Goal: Navigation & Orientation: Find specific page/section

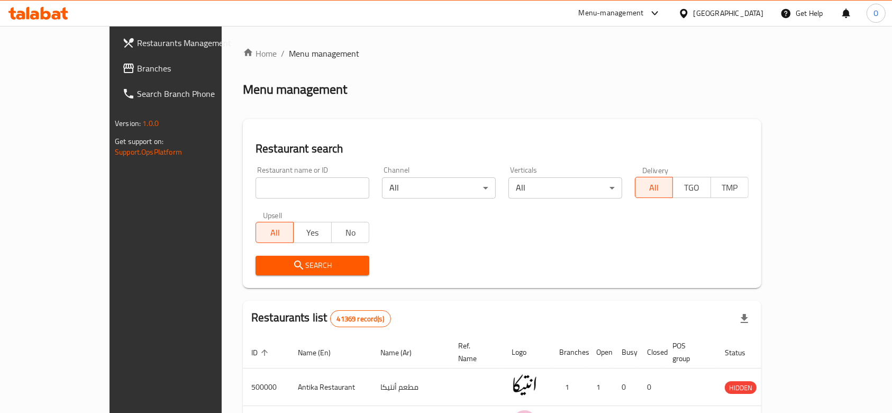
click at [272, 180] on input "search" at bounding box center [312, 187] width 114 height 21
paste input "694521"
type input "694521"
click button "Search" at bounding box center [312, 265] width 114 height 20
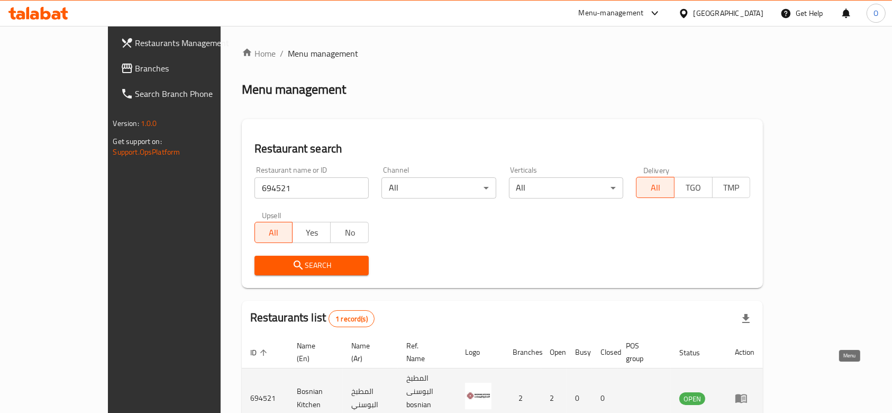
click at [747, 391] on icon "enhanced table" at bounding box center [741, 397] width 13 height 13
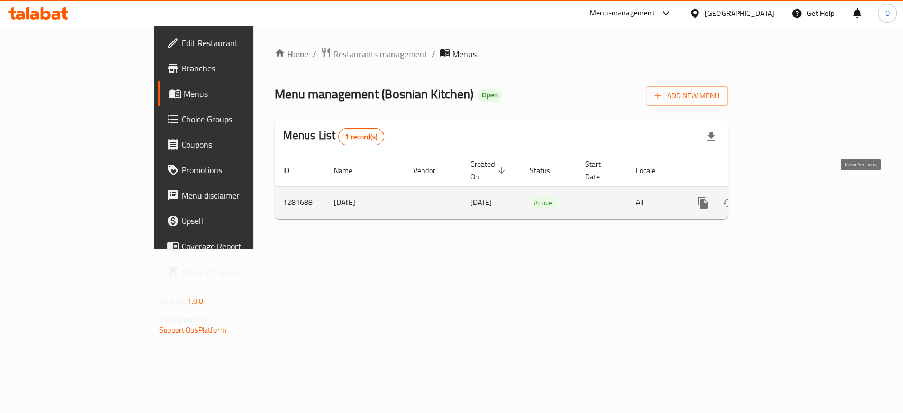
click at [786, 196] on icon "enhanced table" at bounding box center [779, 202] width 13 height 13
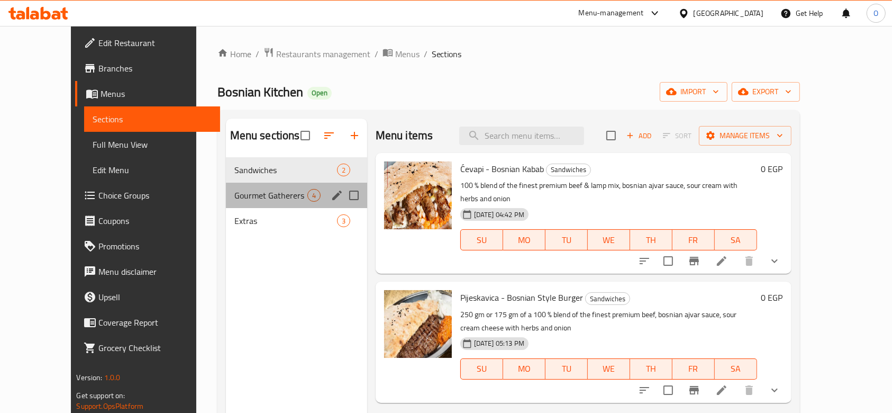
click at [274, 187] on div "Gourmet Gatherers 4" at bounding box center [296, 194] width 141 height 25
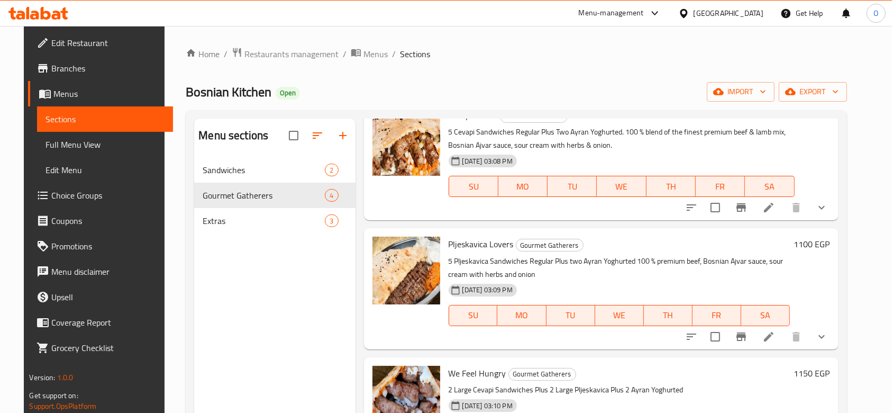
scroll to position [102, 0]
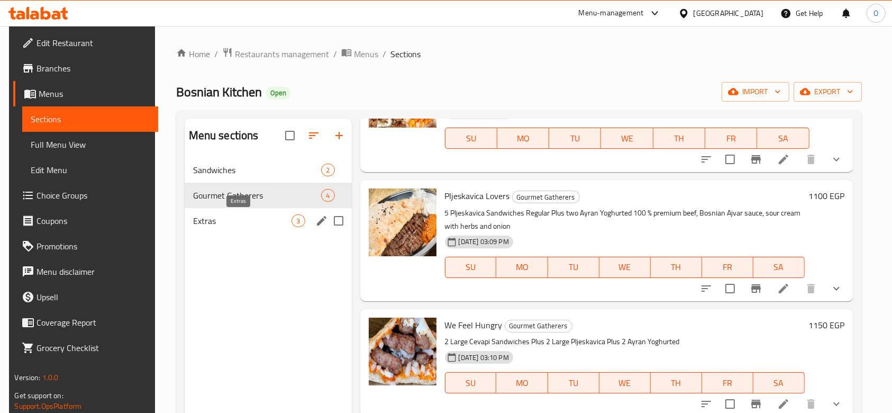
click at [279, 223] on span "Extras" at bounding box center [242, 220] width 99 height 13
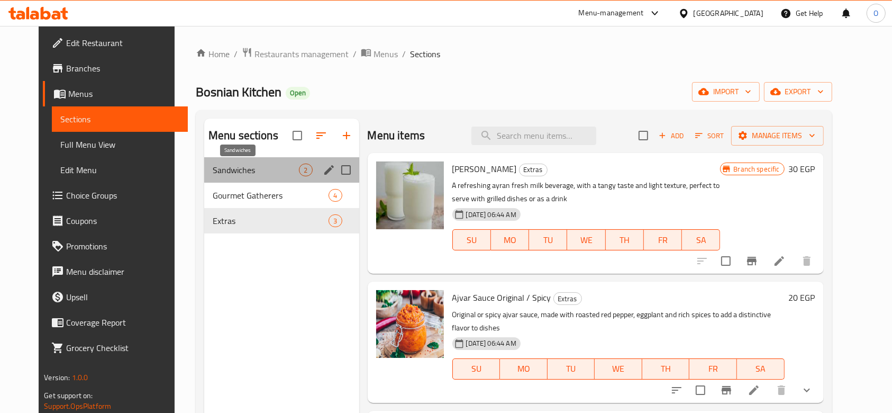
click at [279, 165] on span "Sandwiches" at bounding box center [256, 169] width 87 height 13
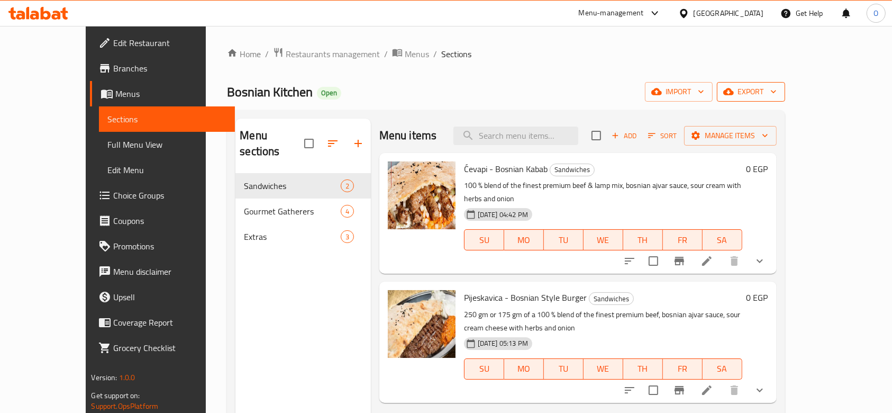
click at [777, 89] on span "export" at bounding box center [750, 91] width 51 height 13
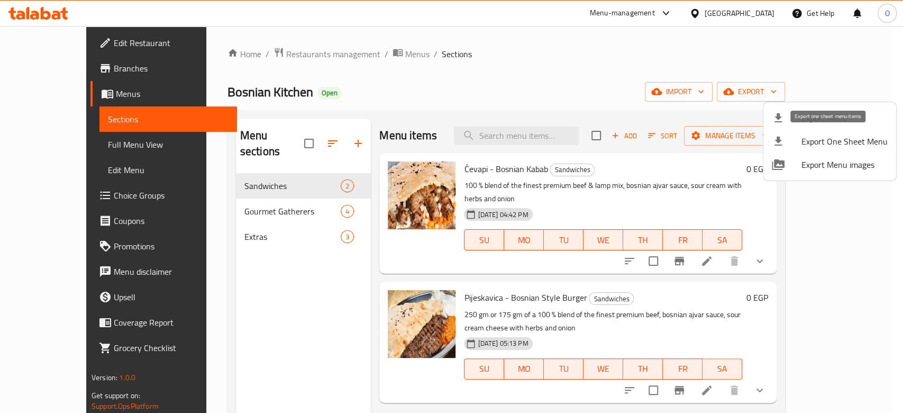
click at [815, 133] on li "Export One Sheet Menu" at bounding box center [829, 141] width 133 height 23
click at [272, 46] on div at bounding box center [451, 206] width 903 height 413
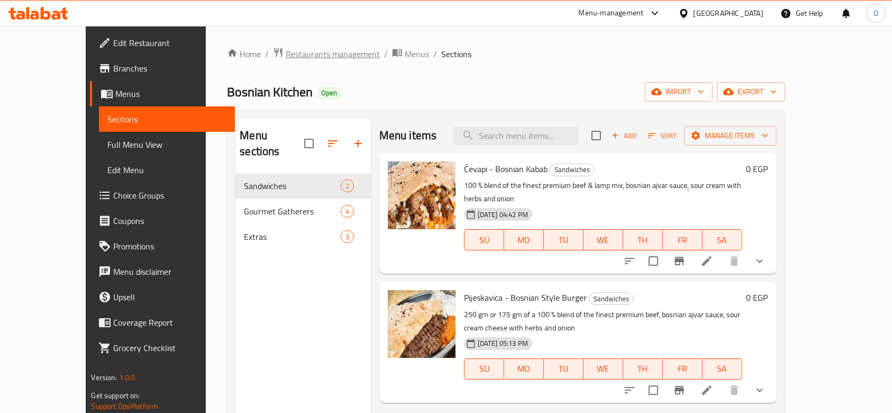
click at [286, 49] on span "Restaurants management" at bounding box center [333, 54] width 94 height 13
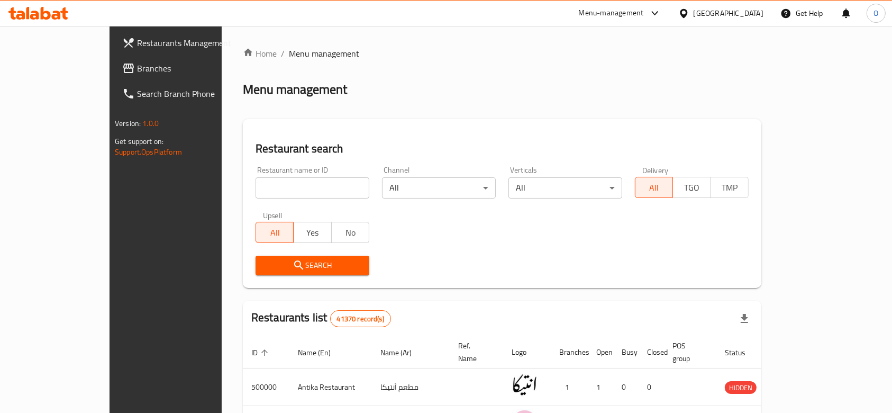
drag, startPoint x: 243, startPoint y: 174, endPoint x: 242, endPoint y: 181, distance: 7.0
click at [255, 175] on div "Restaurant name or ID Restaurant name or ID" at bounding box center [312, 182] width 114 height 32
click at [255, 181] on input "search" at bounding box center [312, 187] width 114 height 21
paste input "682247"
type input "682247"
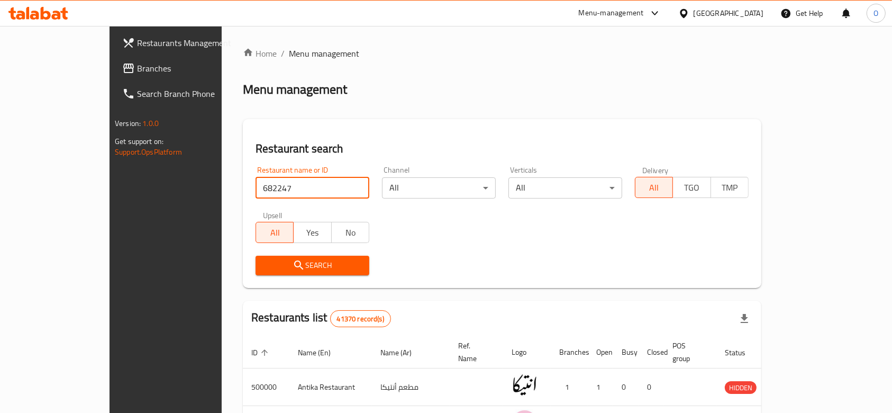
click button "Search" at bounding box center [312, 265] width 114 height 20
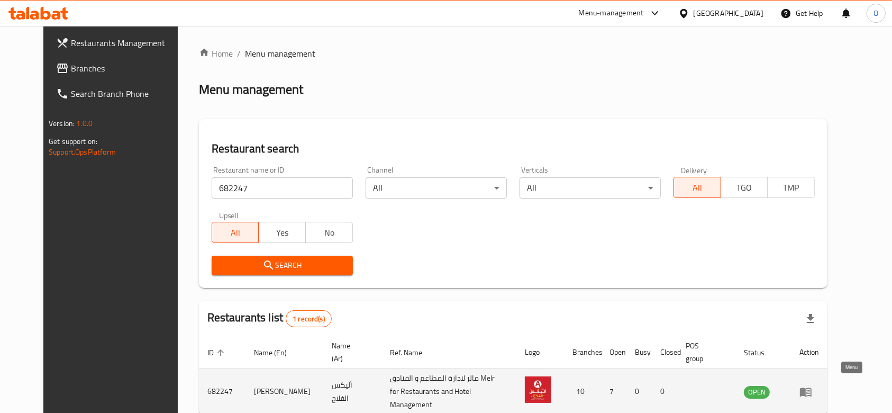
click at [812, 385] on icon "enhanced table" at bounding box center [805, 391] width 13 height 13
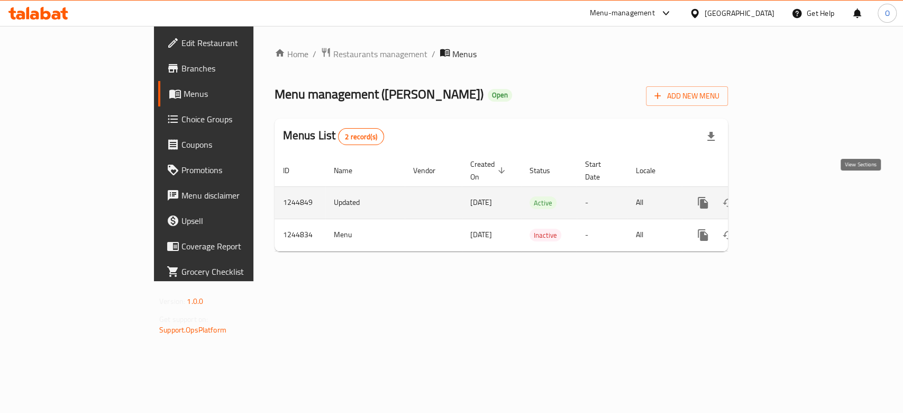
click at [786, 196] on icon "enhanced table" at bounding box center [779, 202] width 13 height 13
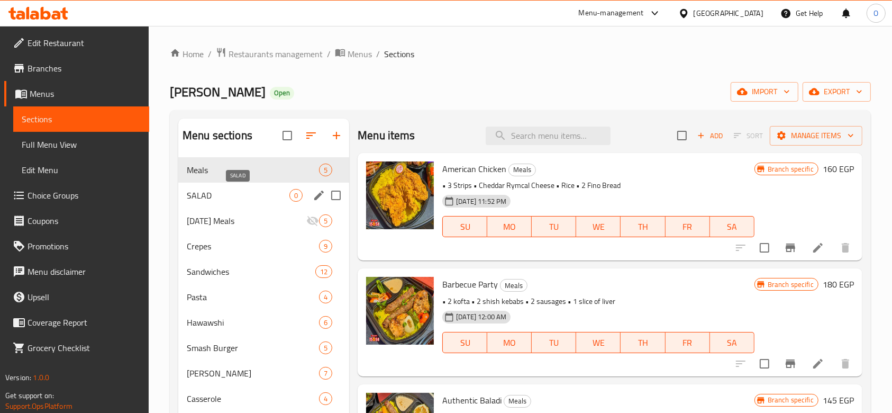
click at [220, 191] on span "SALAD" at bounding box center [238, 195] width 103 height 13
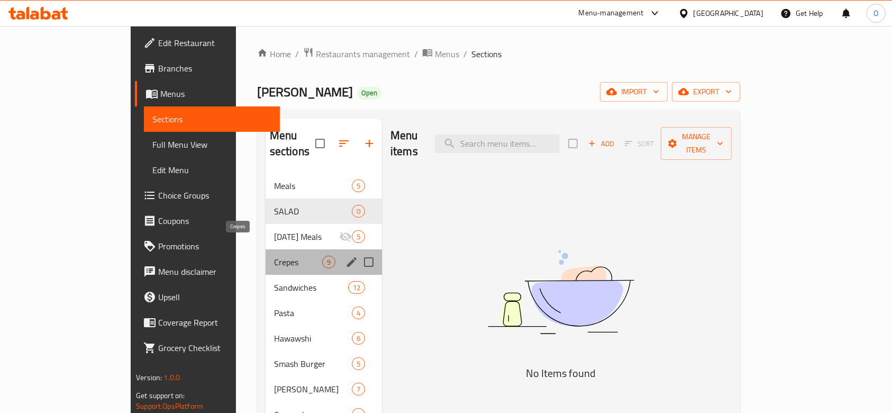
click at [274, 255] on span "Crepes" at bounding box center [298, 261] width 48 height 13
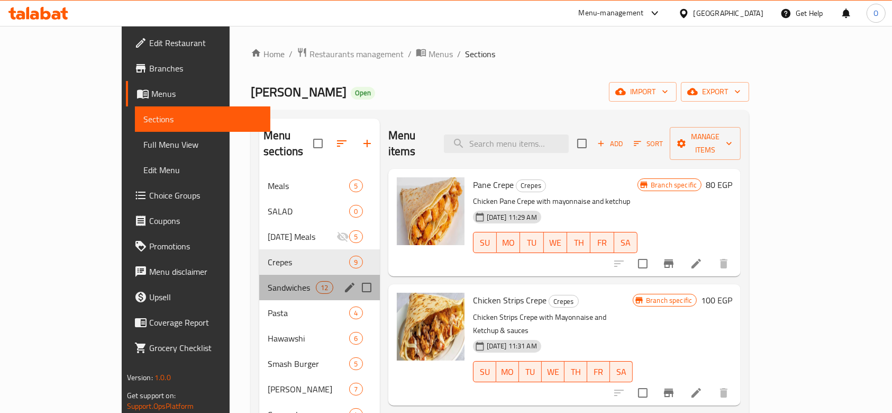
click at [259, 275] on div "Sandwiches 12" at bounding box center [319, 287] width 121 height 25
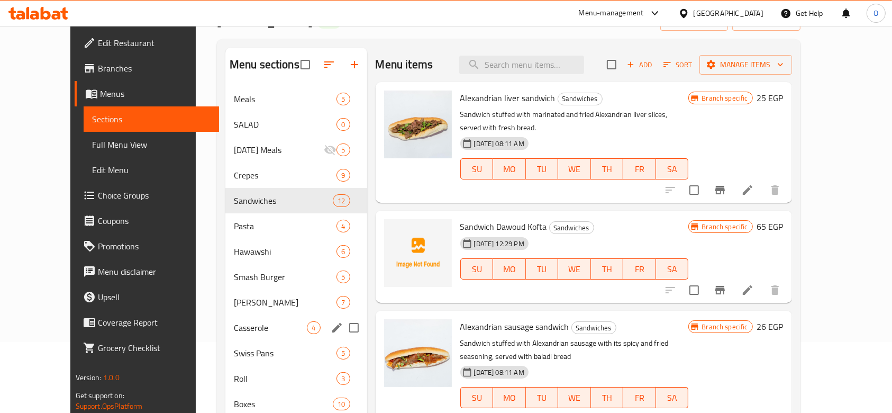
scroll to position [141, 0]
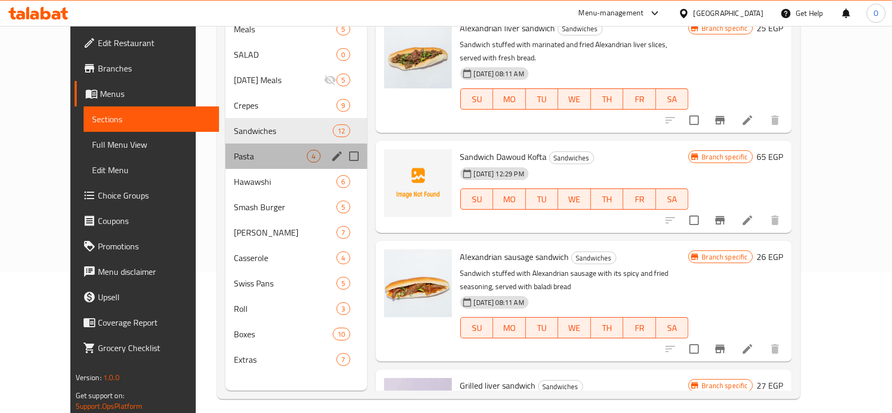
click at [245, 164] on div "Pasta 4" at bounding box center [296, 155] width 142 height 25
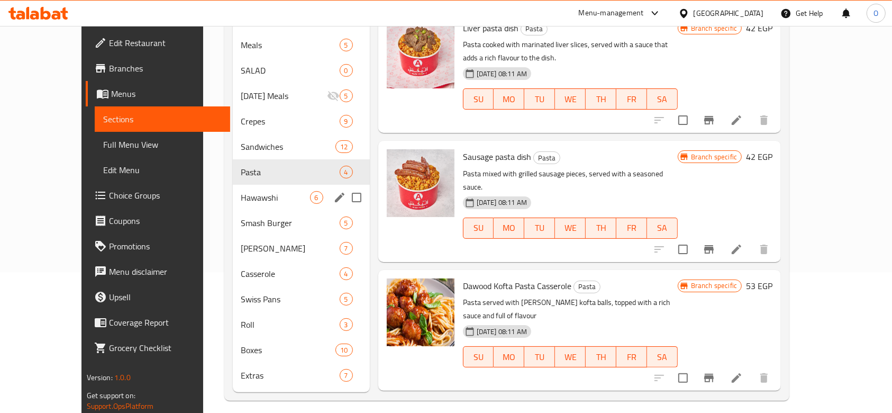
click at [250, 191] on div "Hawawshi 6" at bounding box center [301, 197] width 137 height 25
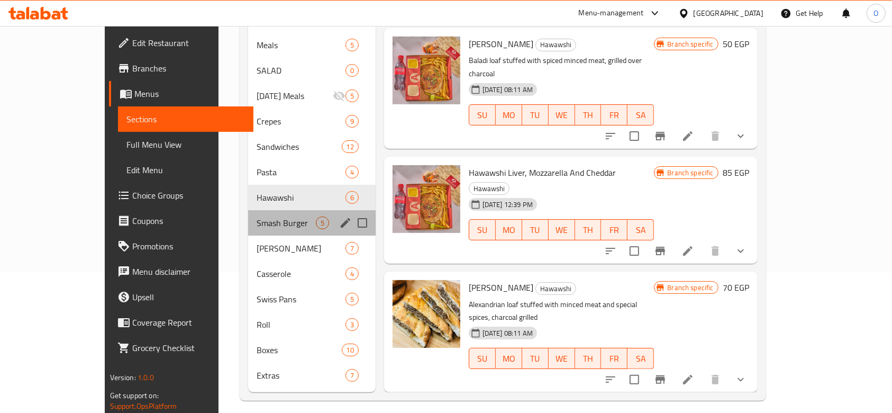
click at [271, 214] on div "Smash Burger 5" at bounding box center [311, 222] width 127 height 25
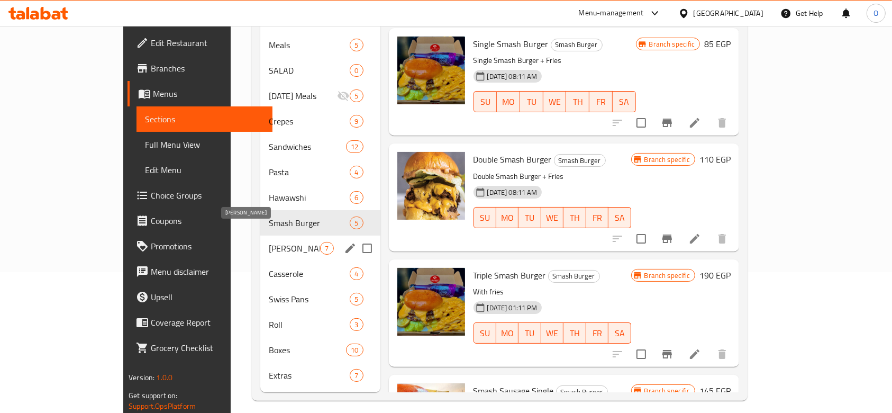
click at [284, 242] on span "[PERSON_NAME]" at bounding box center [294, 248] width 51 height 13
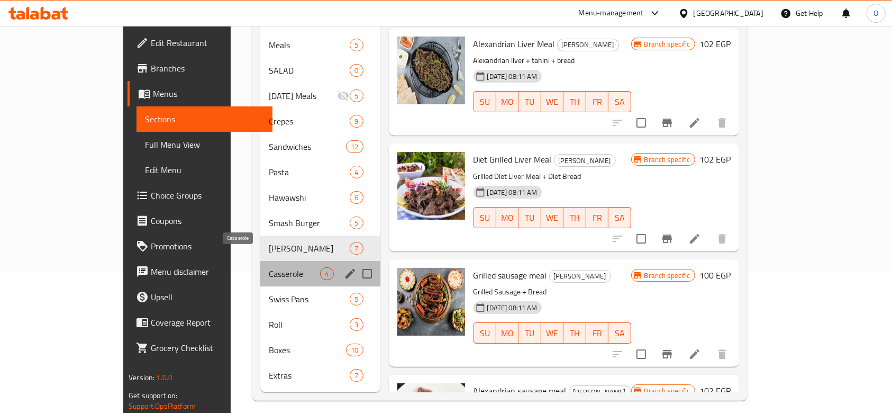
click at [278, 267] on span "Casserole" at bounding box center [294, 273] width 51 height 13
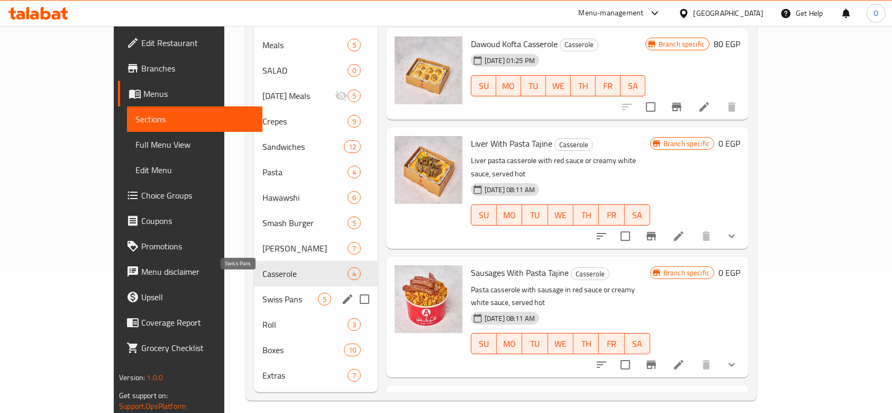
click at [272, 293] on span "Swiss Pans" at bounding box center [290, 299] width 56 height 13
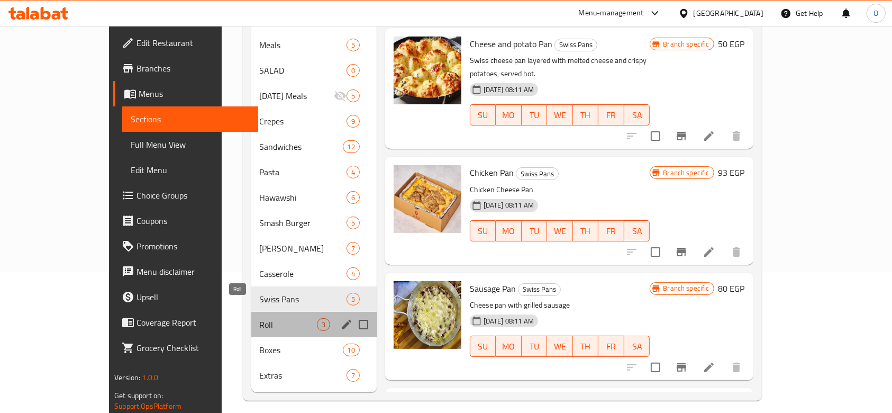
click at [271, 318] on span "Roll" at bounding box center [288, 324] width 57 height 13
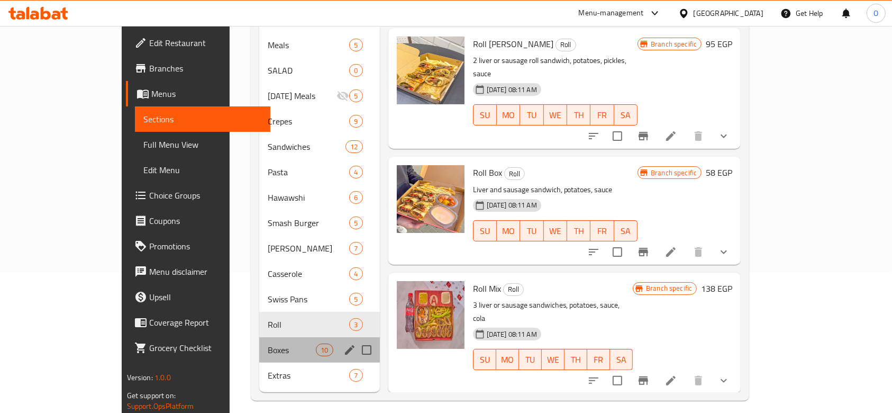
click at [271, 337] on div "Boxes 10" at bounding box center [319, 349] width 121 height 25
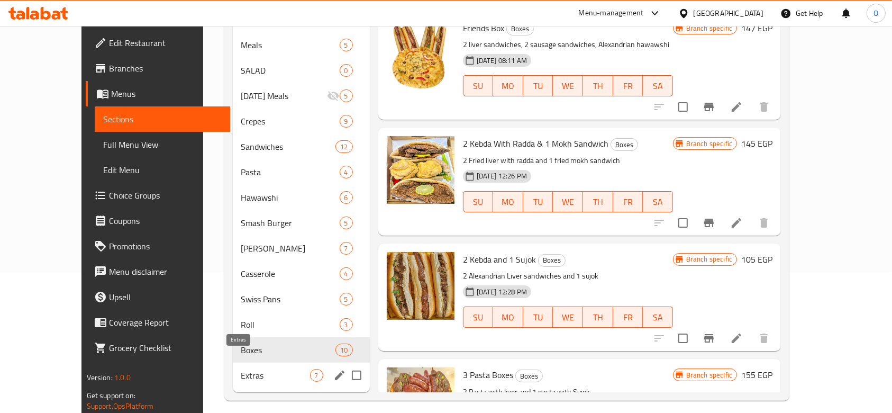
click at [253, 369] on span "Extras" at bounding box center [275, 375] width 69 height 13
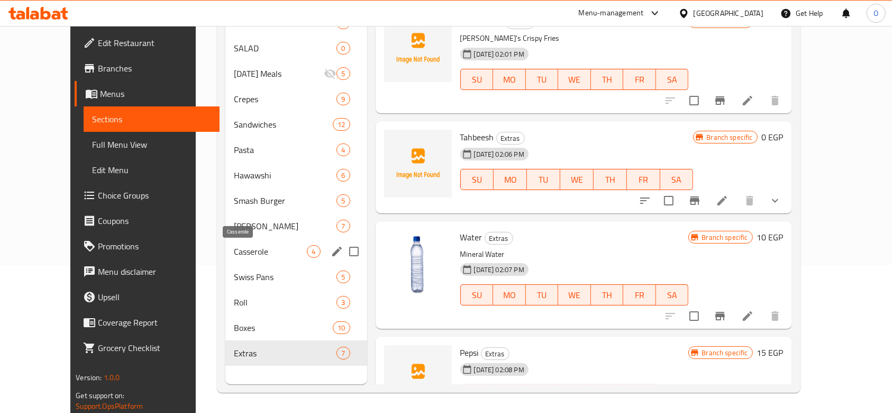
scroll to position [148, 0]
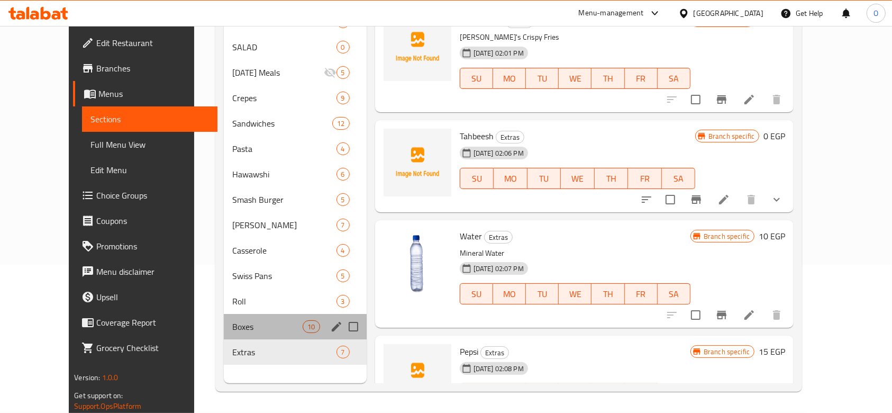
click at [224, 336] on div "Boxes 10" at bounding box center [295, 326] width 142 height 25
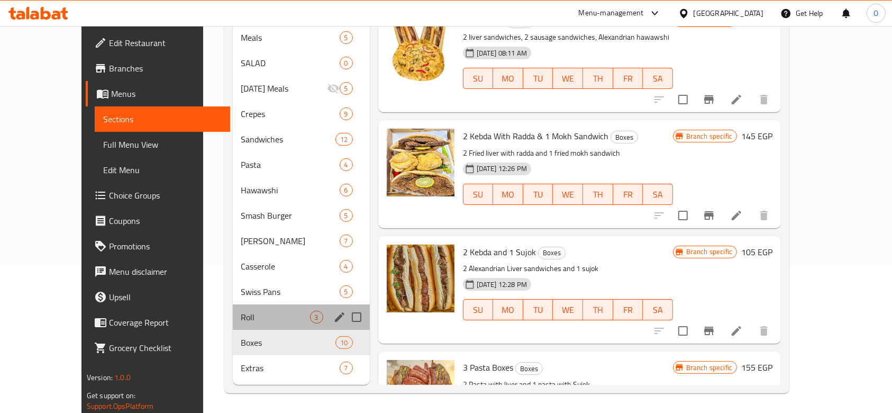
click at [242, 304] on div "Roll 3" at bounding box center [301, 316] width 137 height 25
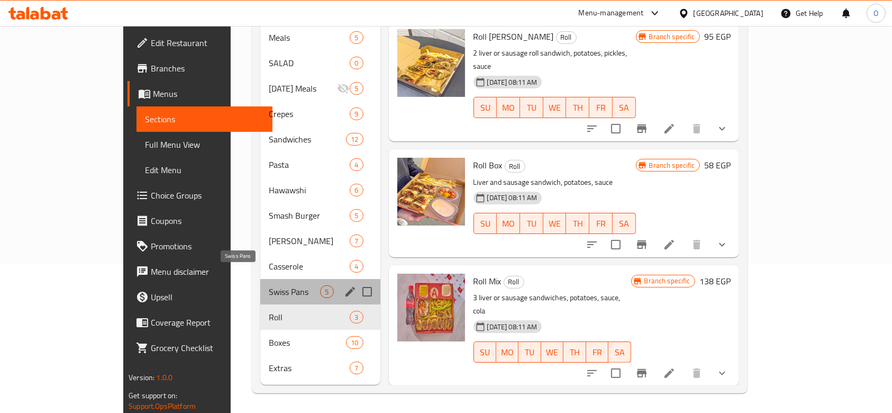
click at [269, 285] on span "Swiss Pans" at bounding box center [294, 291] width 51 height 13
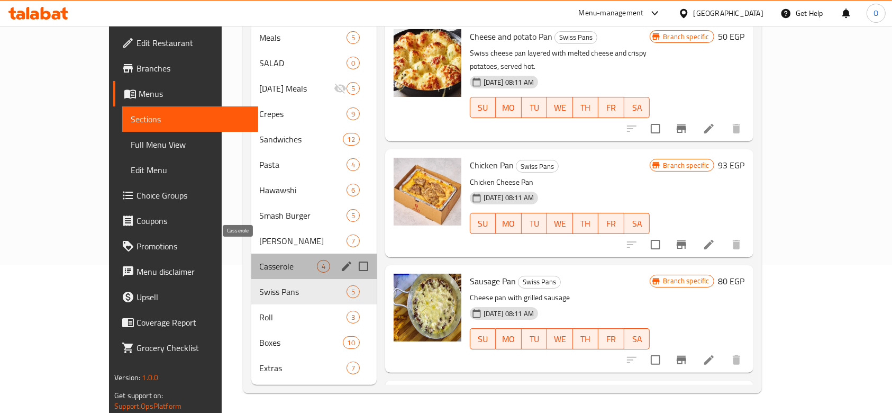
click at [267, 260] on span "Casserole" at bounding box center [288, 266] width 57 height 13
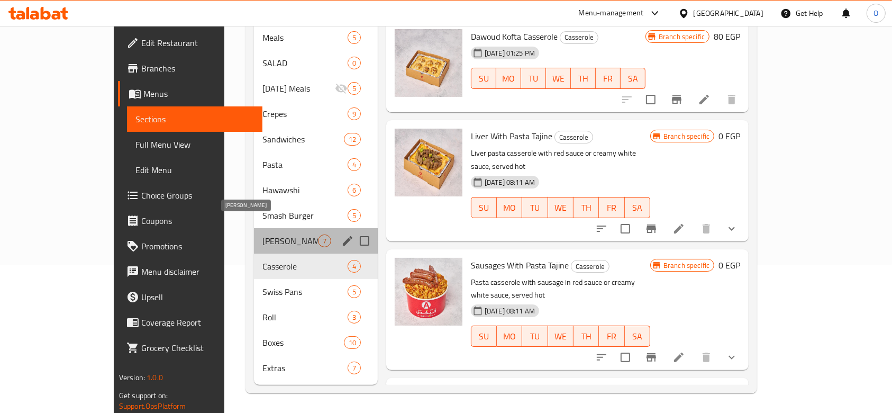
click at [272, 234] on span "[PERSON_NAME]" at bounding box center [290, 240] width 56 height 13
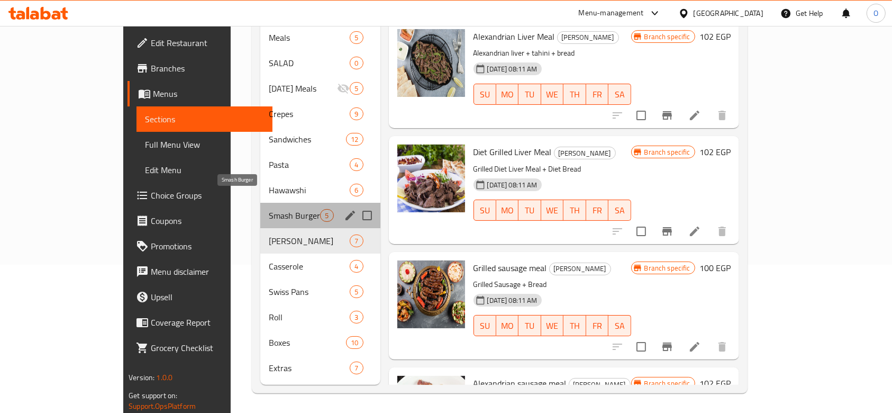
click at [269, 209] on span "Smash Burger" at bounding box center [294, 215] width 51 height 13
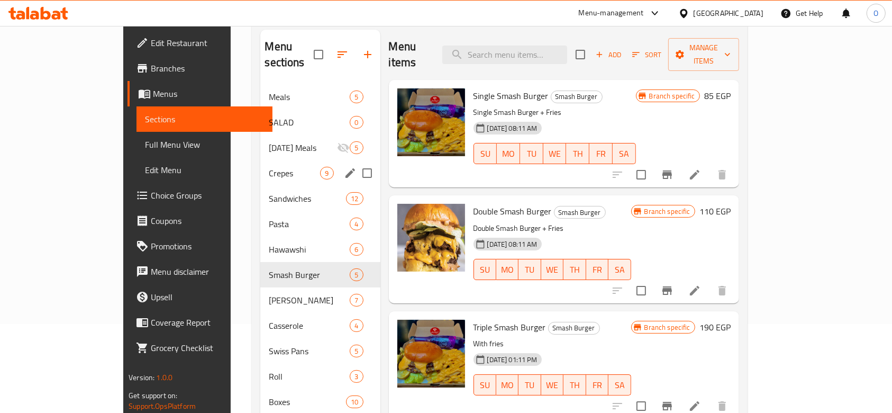
scroll to position [7, 0]
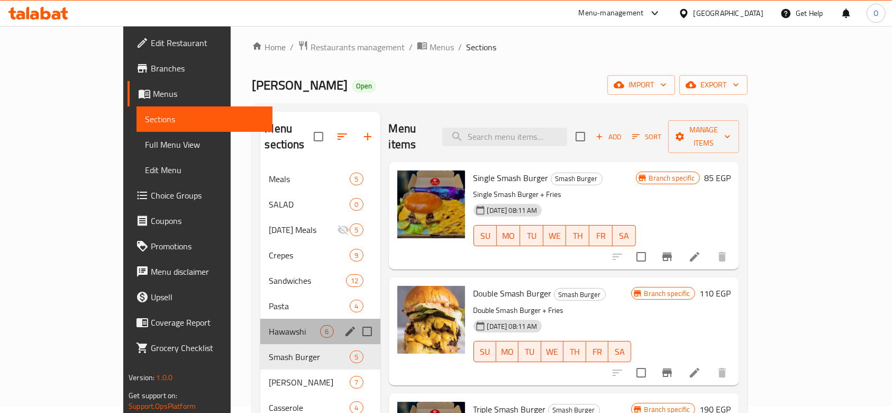
click at [260, 318] on div "Hawawshi 6" at bounding box center [320, 330] width 120 height 25
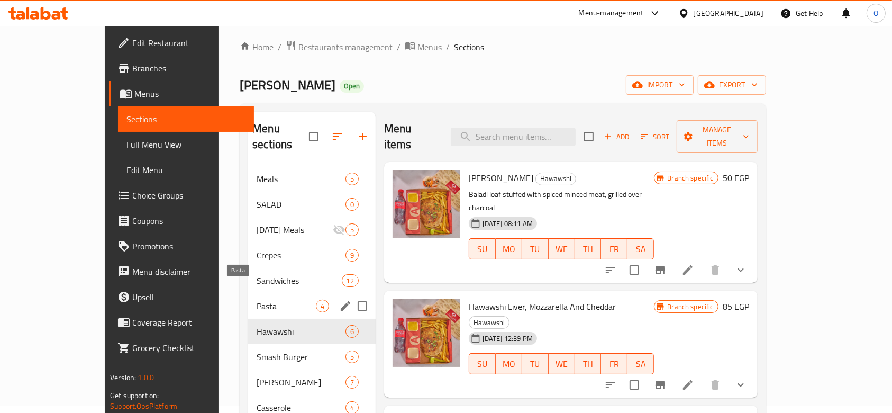
click at [257, 299] on span "Pasta" at bounding box center [286, 305] width 59 height 13
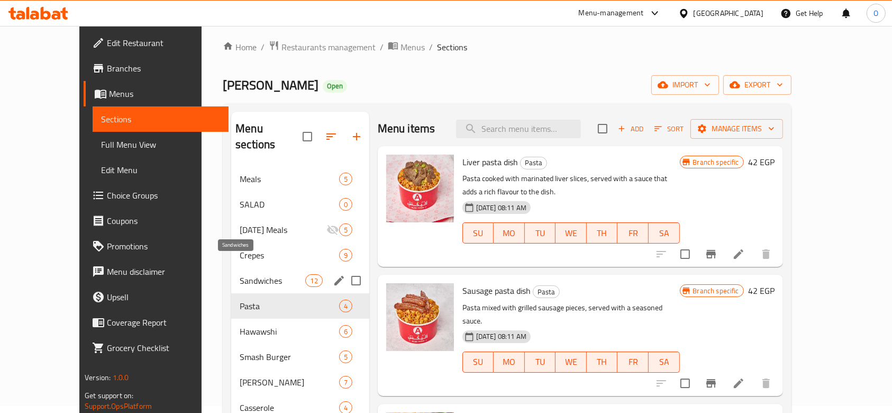
click at [240, 274] on span "Sandwiches" at bounding box center [273, 280] width 66 height 13
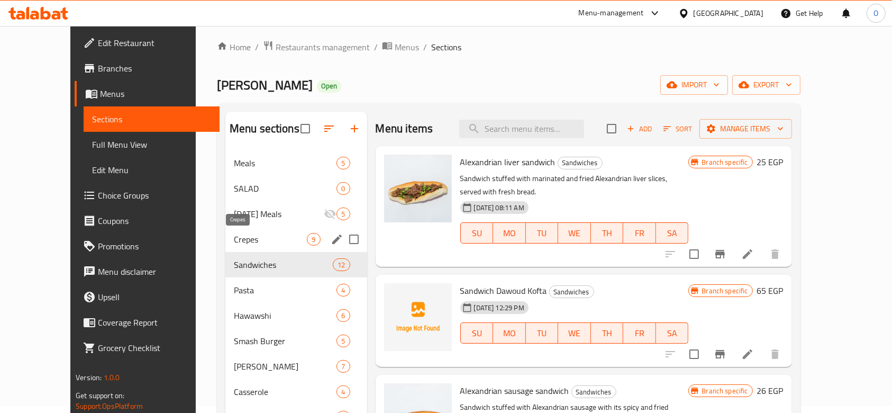
click at [252, 235] on span "Crepes" at bounding box center [271, 239] width 74 height 13
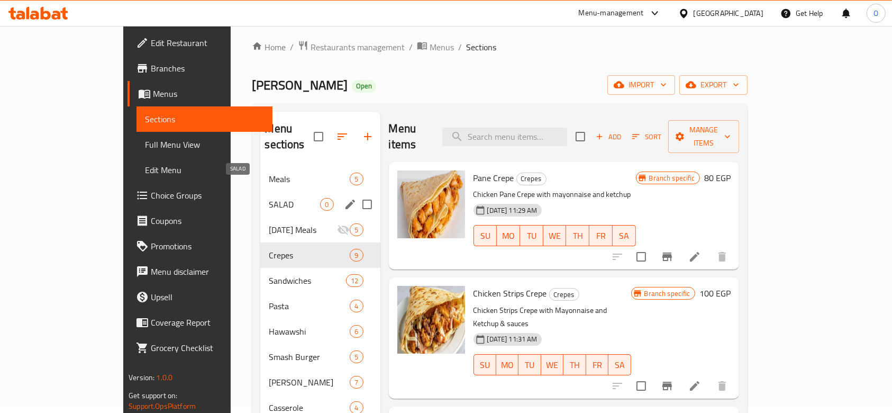
click at [269, 198] on span "SALAD" at bounding box center [294, 204] width 51 height 13
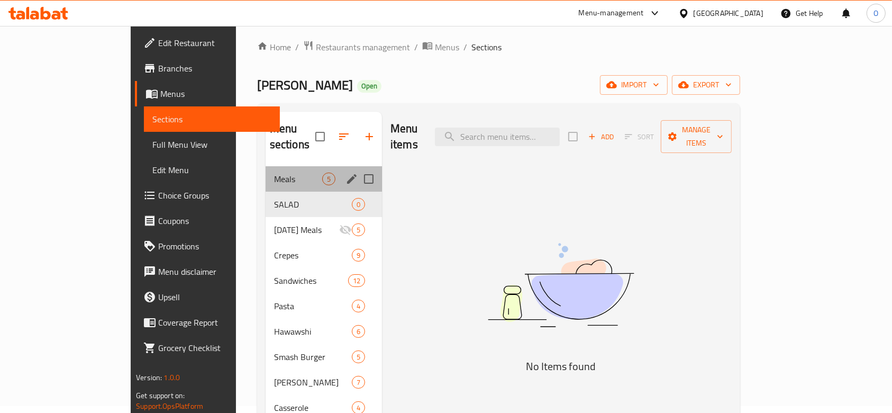
click at [273, 169] on div "Meals 5" at bounding box center [324, 178] width 116 height 25
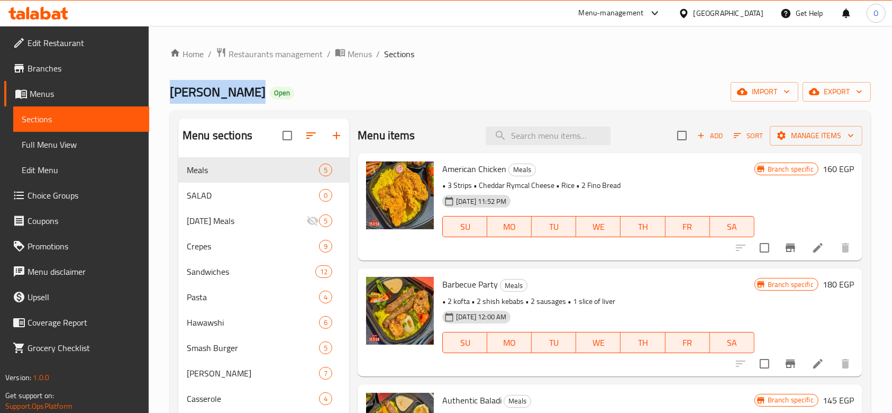
drag, startPoint x: 235, startPoint y: 91, endPoint x: 162, endPoint y: 100, distance: 73.0
click at [162, 100] on div "Home / Restaurants management / Menus / Sections Alex El Falah Open import expo…" at bounding box center [520, 293] width 743 height 535
copy span "[PERSON_NAME]"
click at [832, 91] on span "export" at bounding box center [836, 91] width 51 height 13
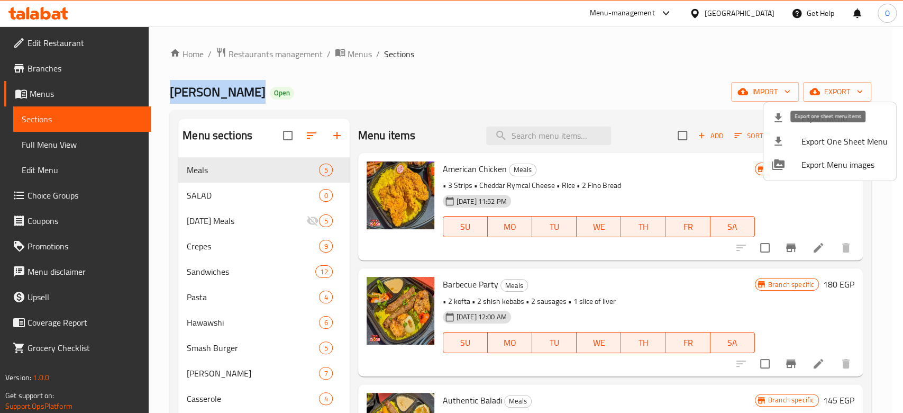
click at [834, 142] on span "Export One Sheet Menu" at bounding box center [844, 141] width 86 height 13
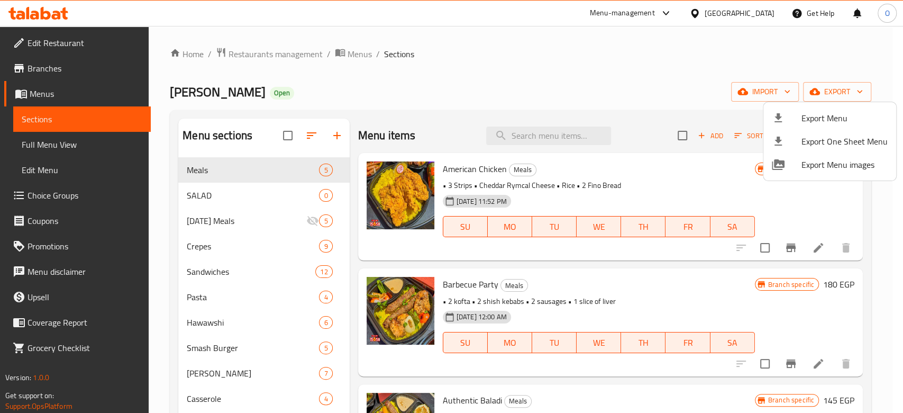
click at [391, 105] on div at bounding box center [451, 206] width 903 height 413
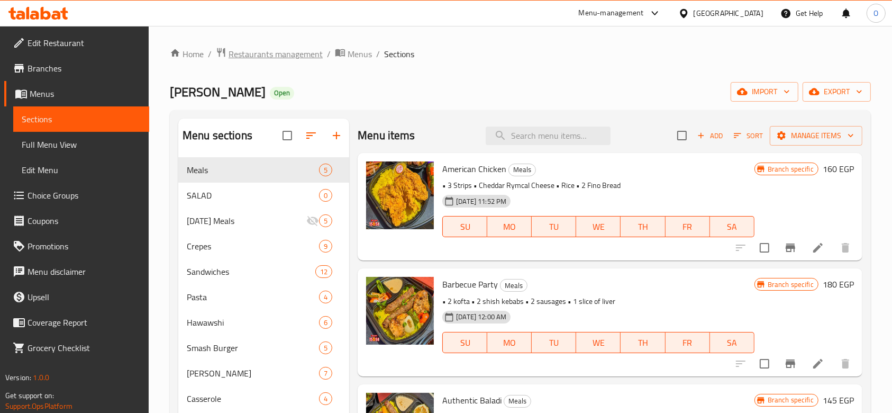
click at [298, 50] on span "Restaurants management" at bounding box center [276, 54] width 94 height 13
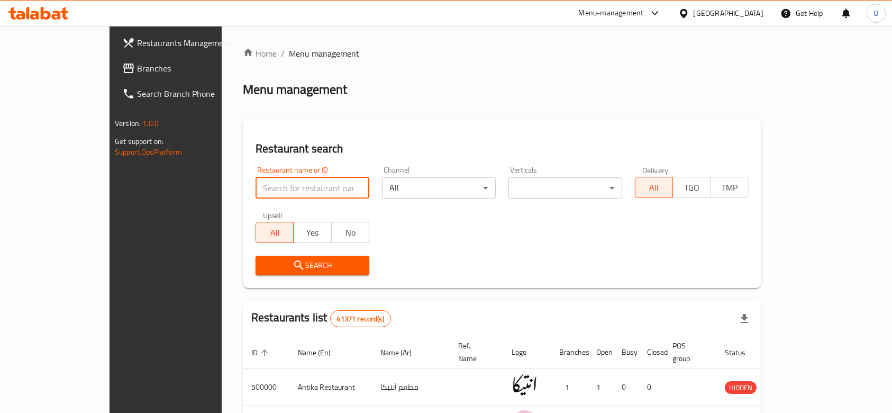
click at [255, 193] on input "search" at bounding box center [312, 187] width 114 height 21
paste input "511719"
type input "511719"
click button "Search" at bounding box center [312, 265] width 114 height 20
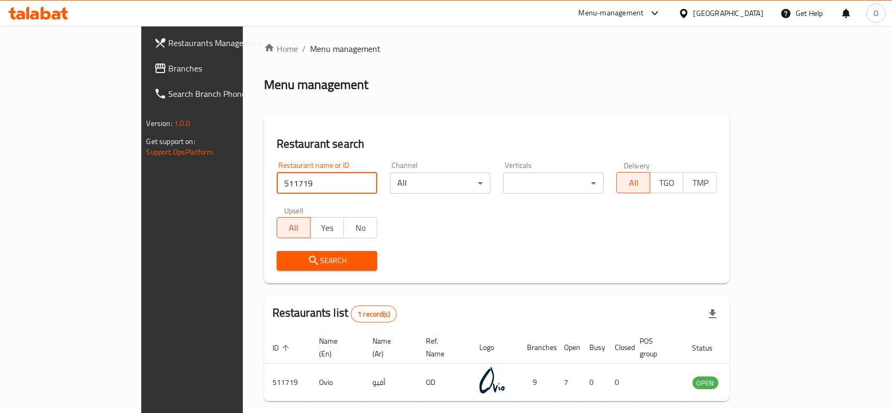
scroll to position [38, 0]
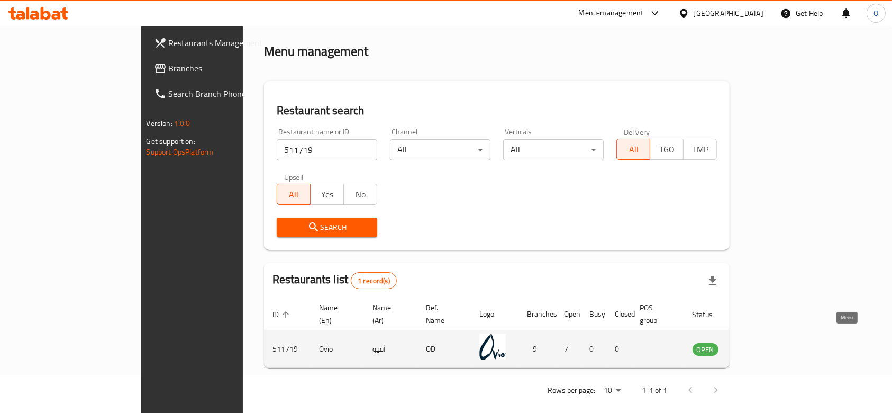
click at [760, 345] on icon "enhanced table" at bounding box center [754, 349] width 12 height 9
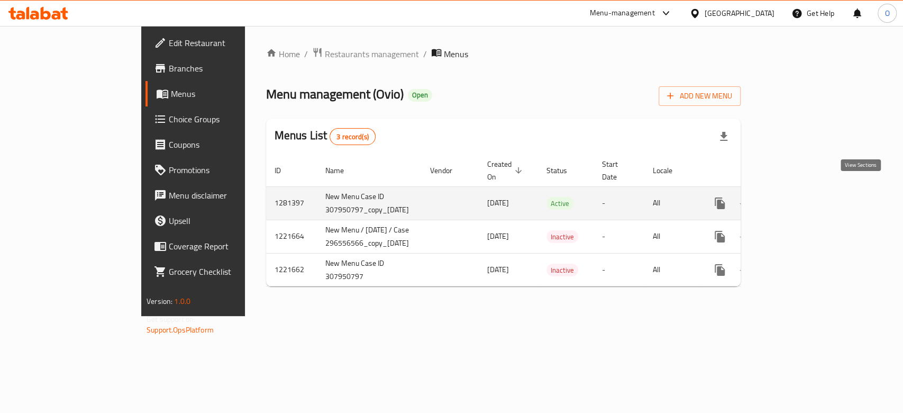
click at [802, 197] on icon "enhanced table" at bounding box center [796, 203] width 13 height 13
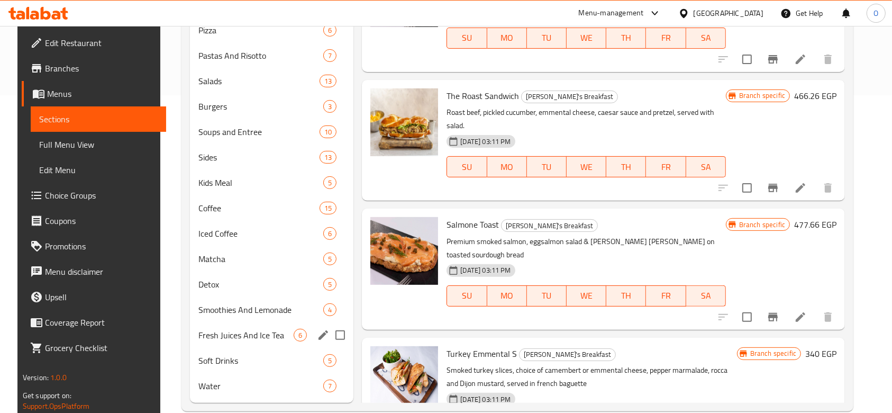
scroll to position [336, 0]
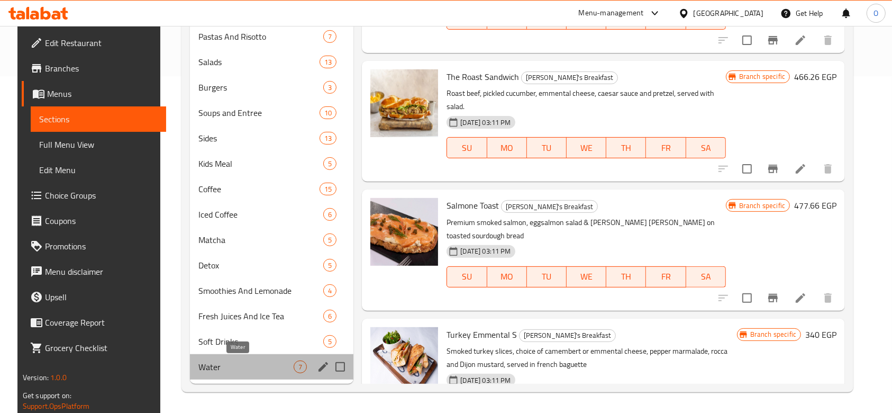
click at [270, 367] on span "Water" at bounding box center [245, 366] width 95 height 13
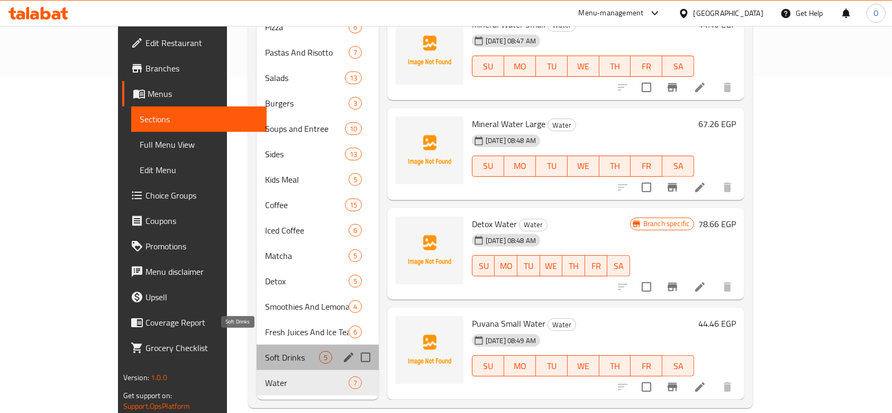
click at [265, 351] on span "Soft Drinks" at bounding box center [291, 357] width 53 height 13
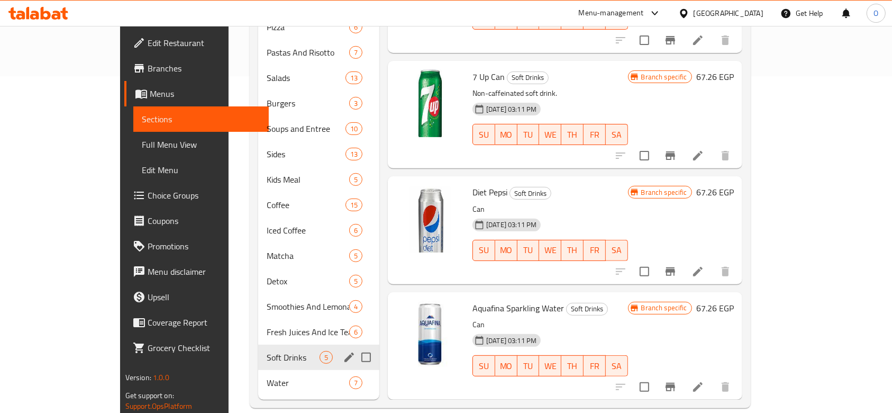
scroll to position [3, 0]
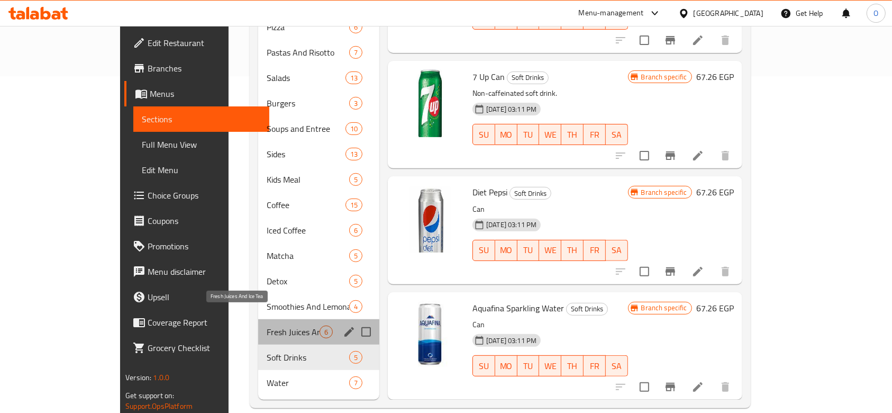
click at [267, 325] on span "Fresh Juices And Ice Tea" at bounding box center [293, 331] width 52 height 13
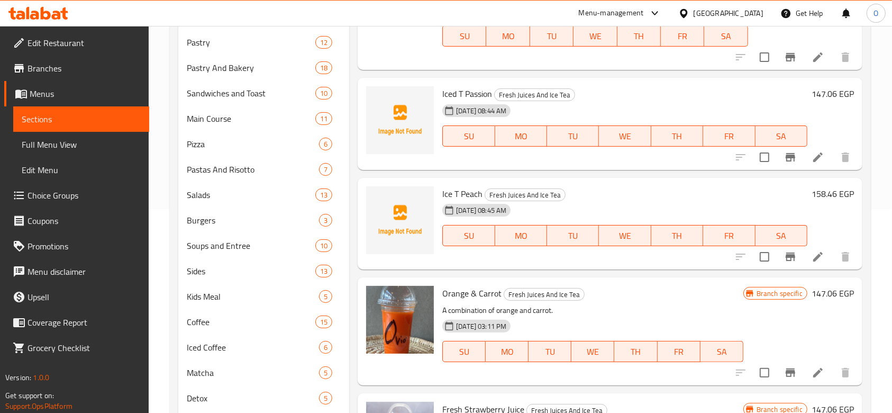
scroll to position [266, 0]
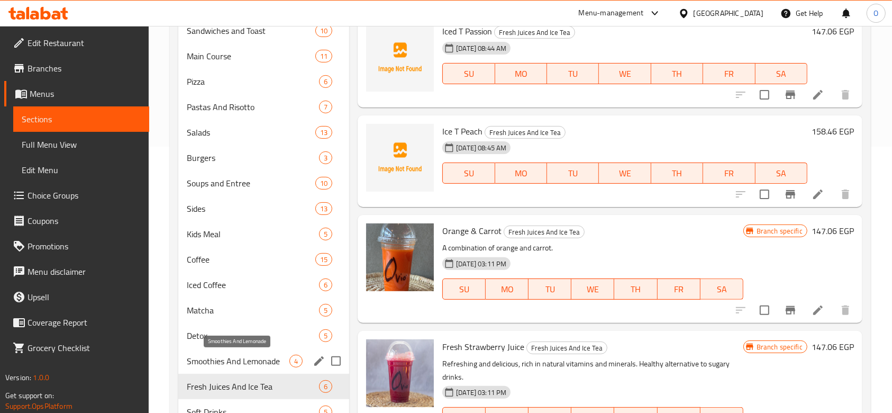
click at [230, 359] on span "Smoothies And Lemonade" at bounding box center [238, 360] width 103 height 13
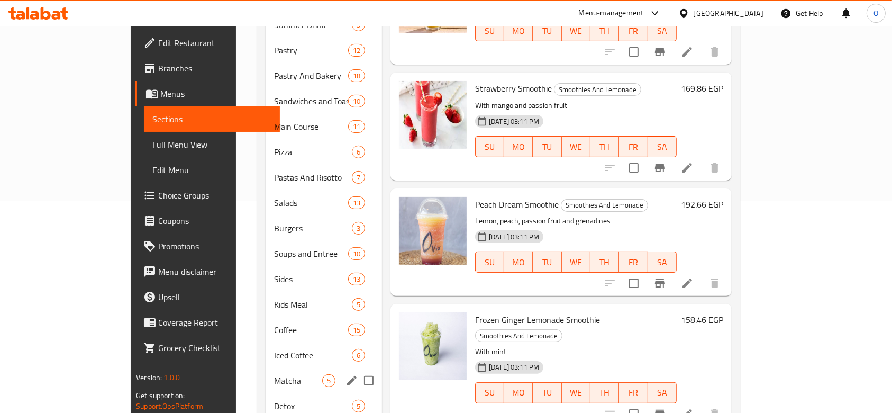
scroll to position [282, 0]
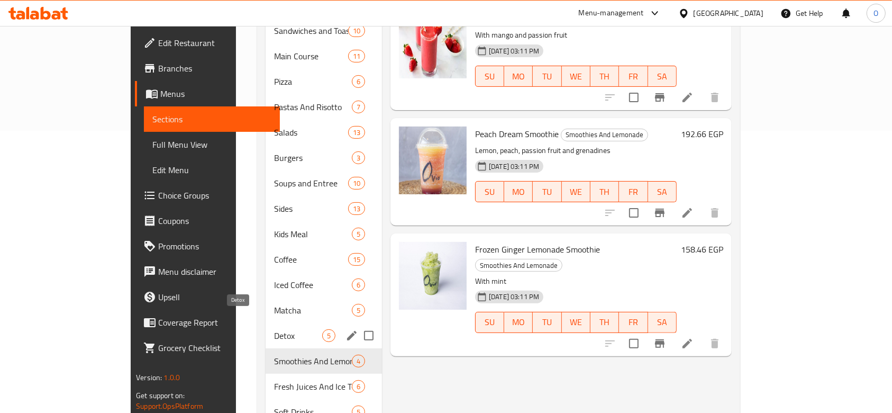
click at [274, 329] on span "Detox" at bounding box center [298, 335] width 48 height 13
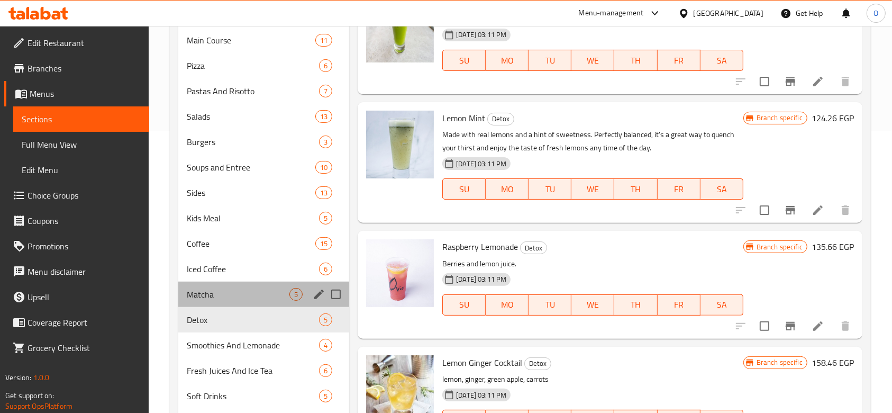
click at [237, 286] on div "Matcha 5" at bounding box center [263, 293] width 171 height 25
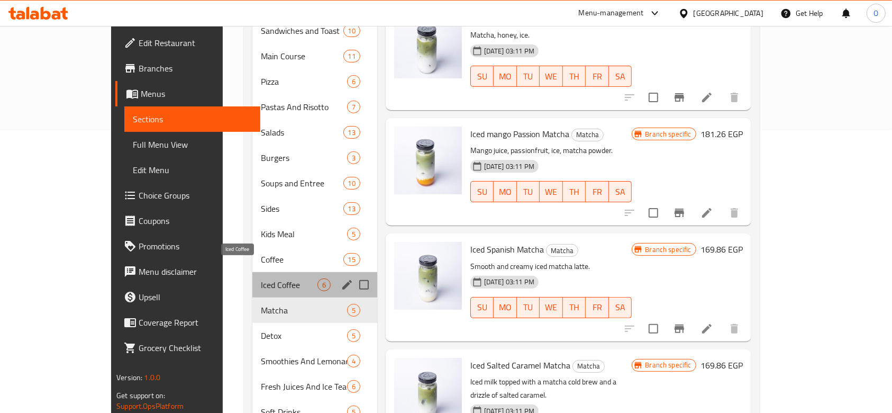
click at [261, 278] on span "Iced Coffee" at bounding box center [289, 284] width 56 height 13
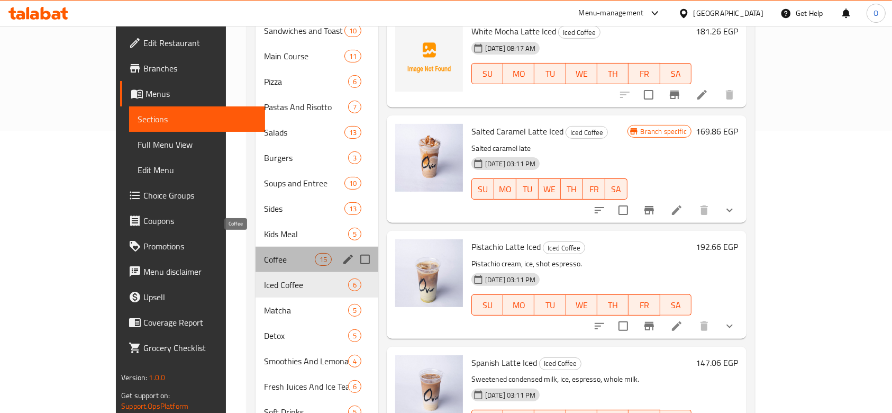
click at [264, 253] on span "Coffee" at bounding box center [289, 259] width 51 height 13
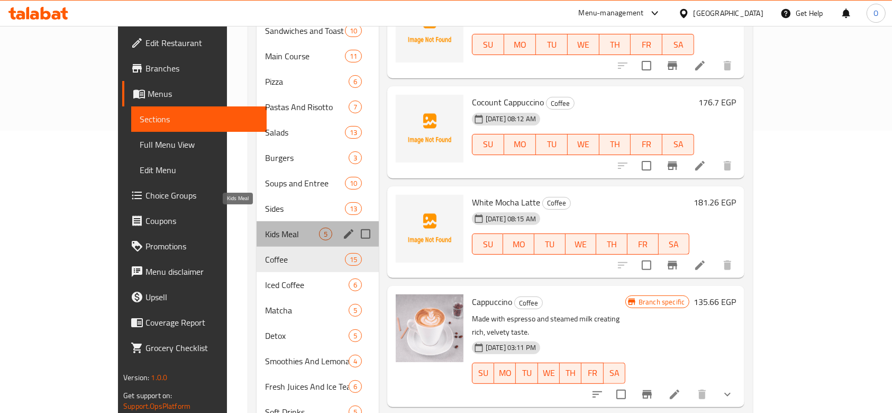
click at [265, 227] on span "Kids Meal" at bounding box center [291, 233] width 53 height 13
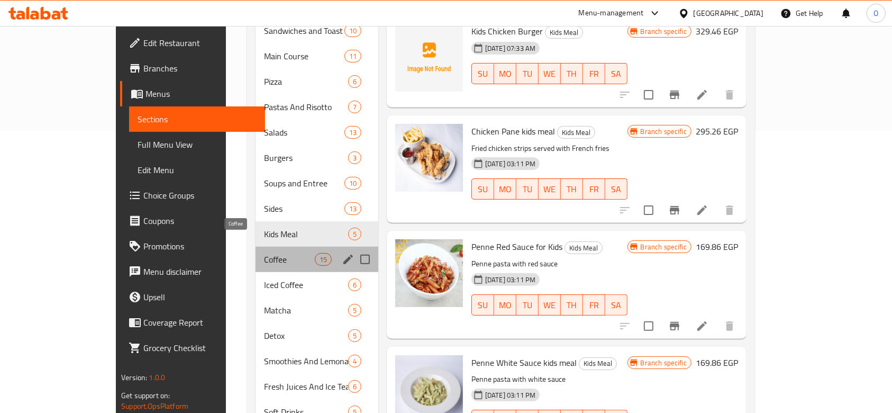
click at [264, 253] on span "Coffee" at bounding box center [289, 259] width 51 height 13
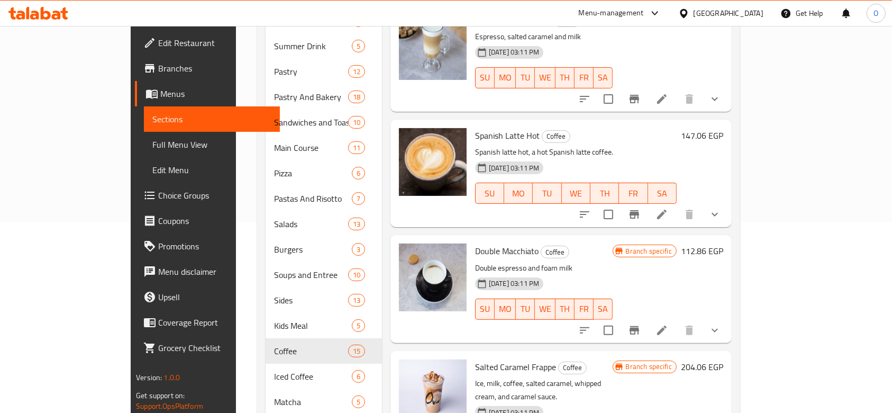
scroll to position [336, 0]
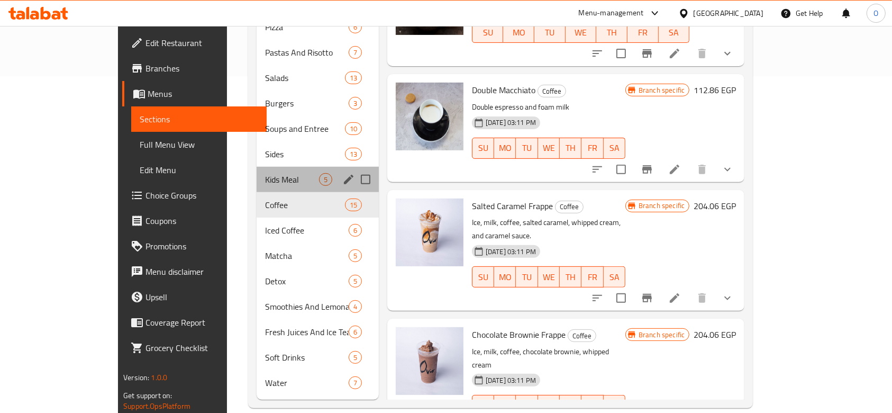
click at [265, 173] on span "Kids Meal" at bounding box center [291, 179] width 53 height 13
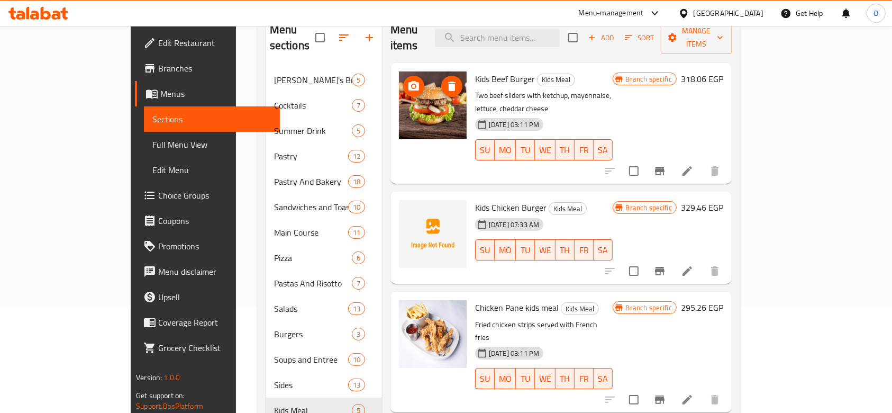
scroll to position [212, 0]
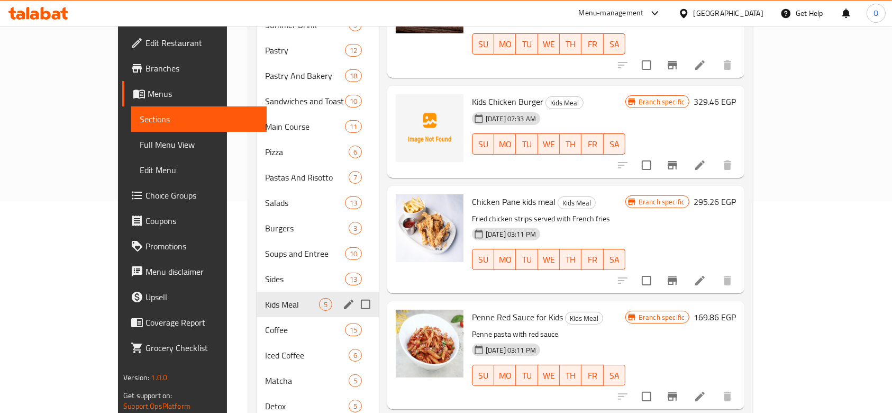
click at [257, 291] on div "Kids Meal 5" at bounding box center [318, 303] width 122 height 25
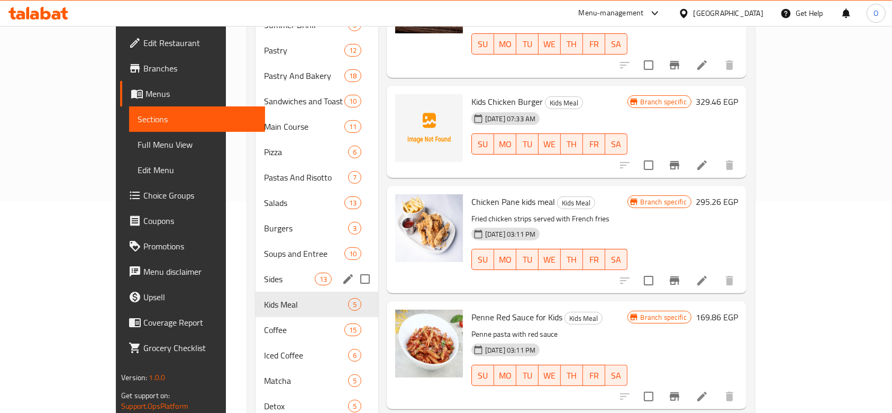
click at [264, 272] on span "Sides" at bounding box center [289, 278] width 51 height 13
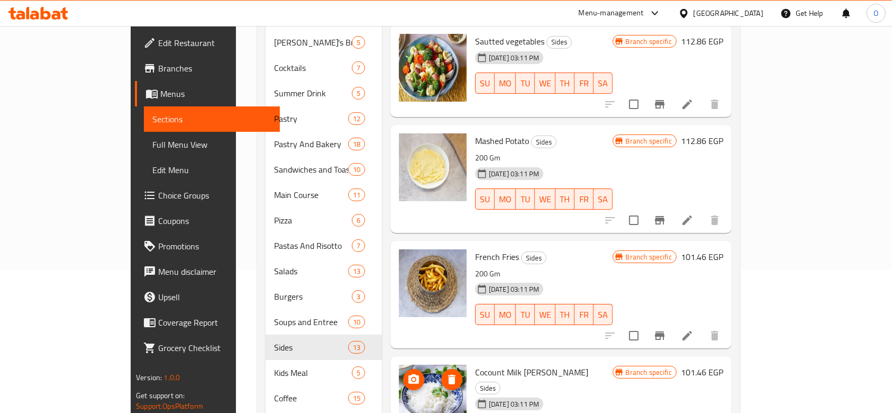
scroll to position [282, 0]
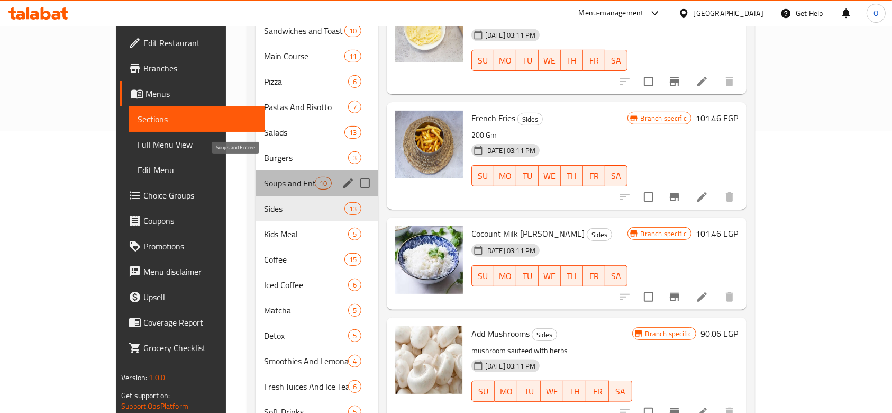
drag, startPoint x: 204, startPoint y: 171, endPoint x: 221, endPoint y: 170, distance: 17.5
click at [264, 177] on span "Soups and Entree" at bounding box center [289, 183] width 51 height 13
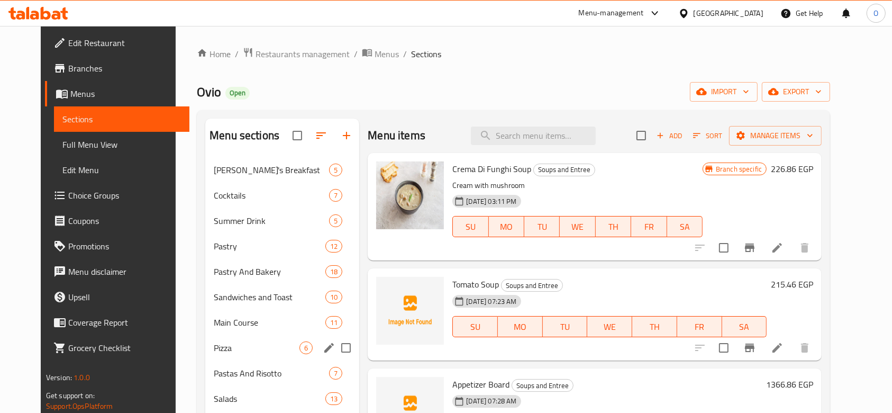
scroll to position [70, 0]
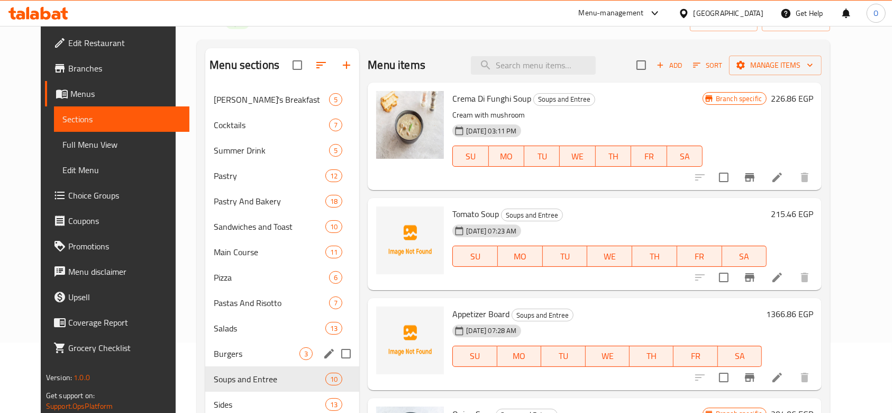
click at [207, 344] on div "Burgers 3" at bounding box center [282, 353] width 154 height 25
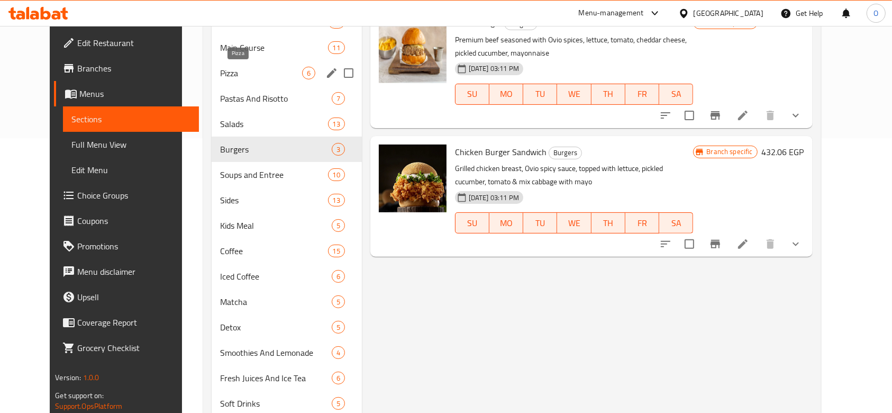
scroll to position [195, 0]
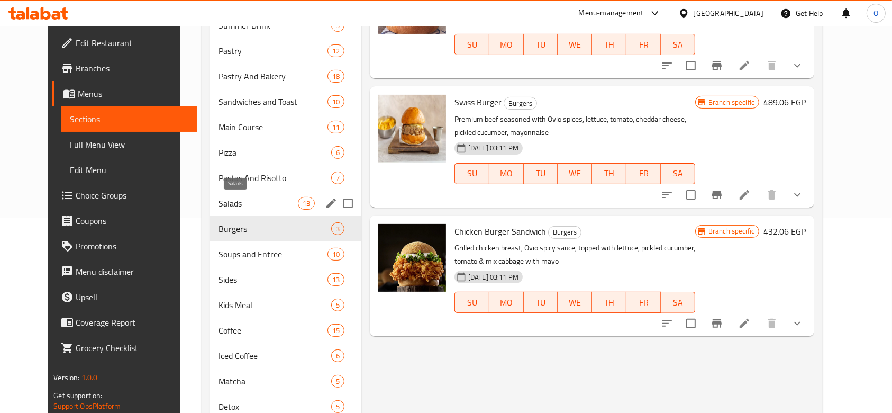
click at [218, 198] on span "Salads" at bounding box center [257, 203] width 79 height 13
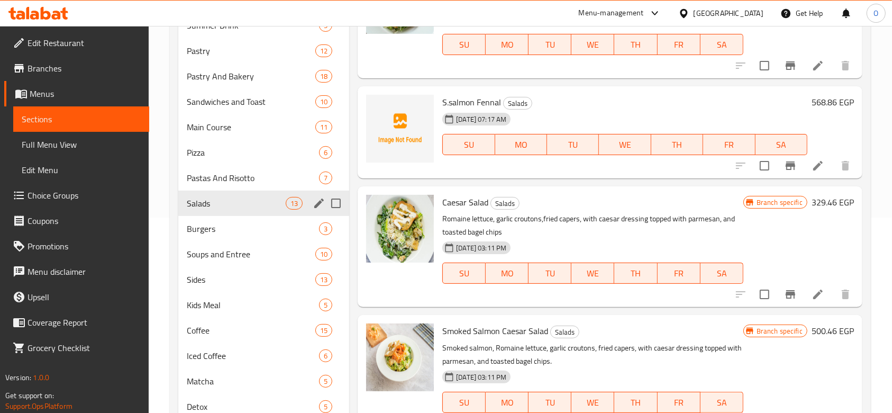
click at [202, 190] on div "Salads 13" at bounding box center [263, 202] width 171 height 25
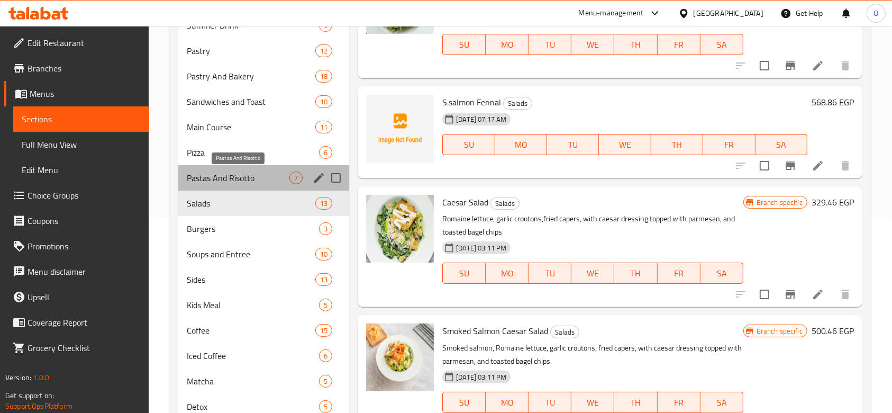
click at [205, 179] on span "Pastas And Risotto" at bounding box center [238, 177] width 103 height 13
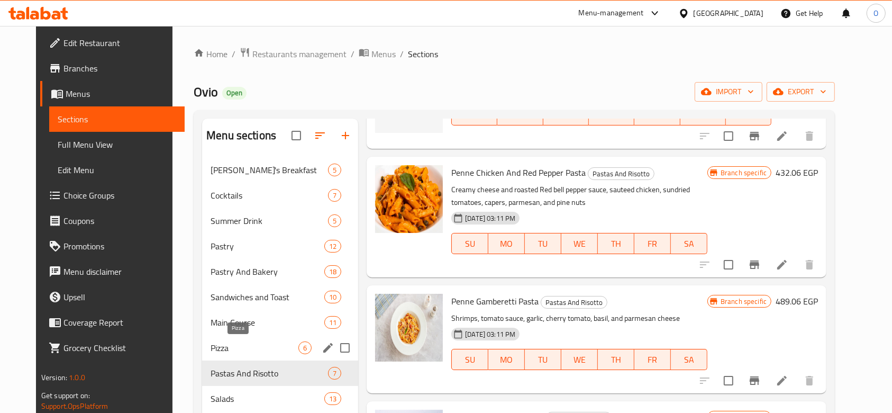
click at [231, 349] on span "Pizza" at bounding box center [255, 347] width 88 height 13
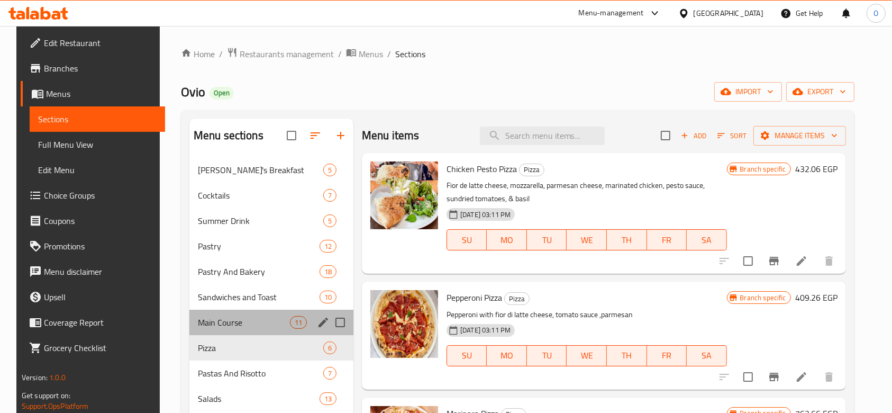
drag, startPoint x: 229, startPoint y: 314, endPoint x: 245, endPoint y: 316, distance: 16.5
click at [229, 313] on div "Main Course 11" at bounding box center [271, 321] width 164 height 25
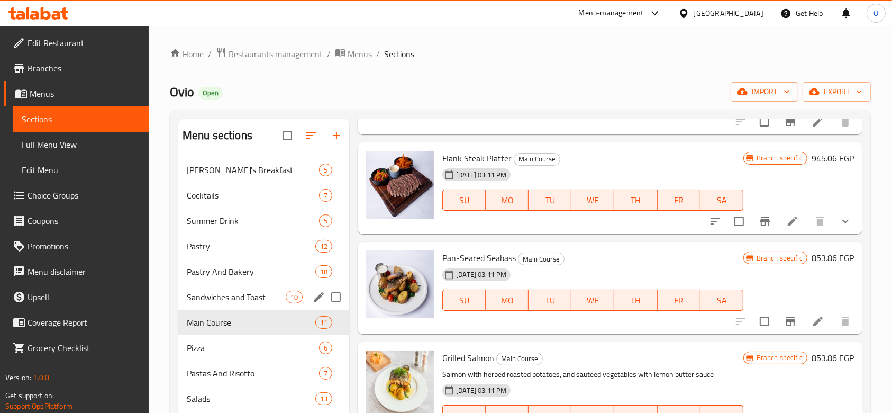
click at [199, 299] on span "Sandwiches and Toast" at bounding box center [236, 296] width 99 height 13
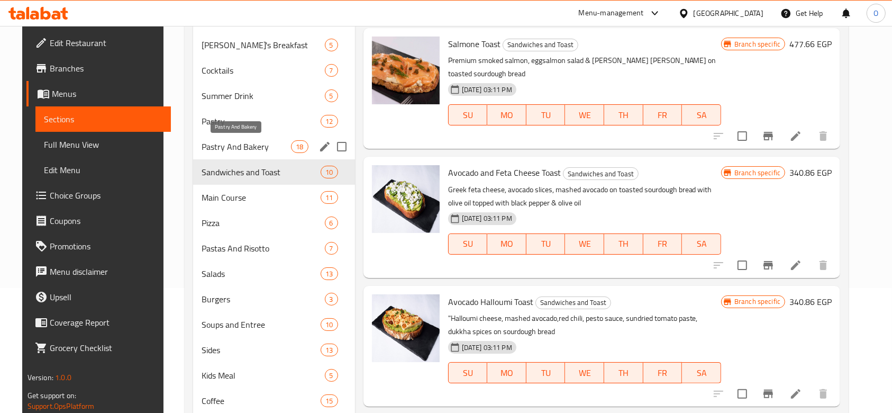
click at [264, 146] on span "Pastry And Bakery" at bounding box center [247, 146] width 90 height 13
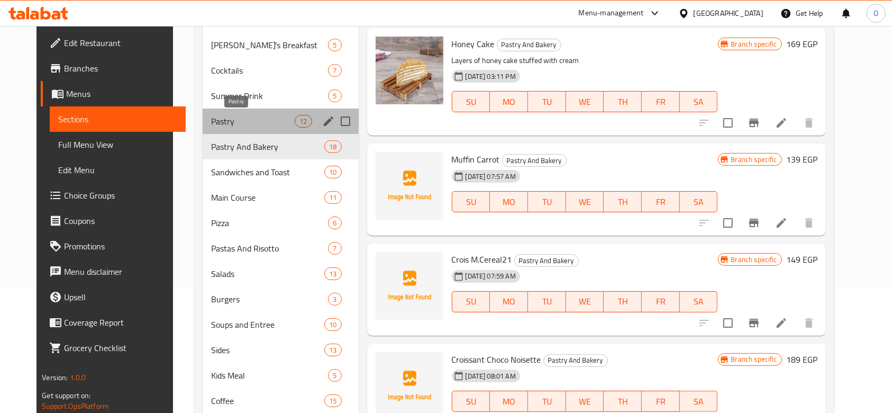
click at [259, 115] on span "Pastry" at bounding box center [253, 121] width 84 height 13
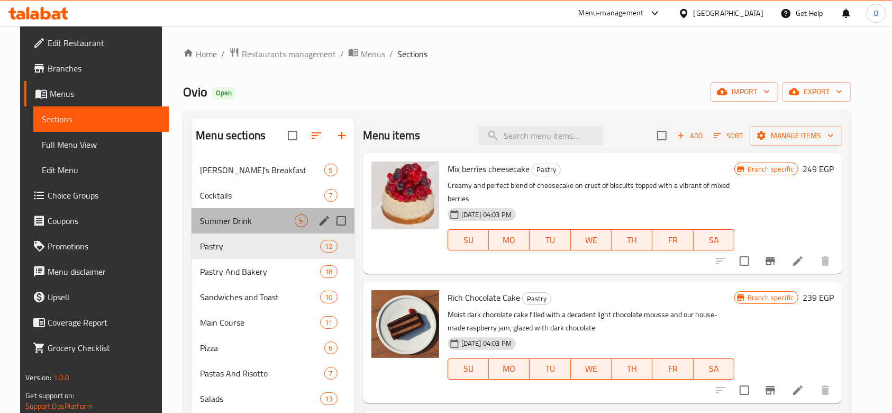
click at [236, 227] on div "Summer Drink 5" at bounding box center [272, 220] width 163 height 25
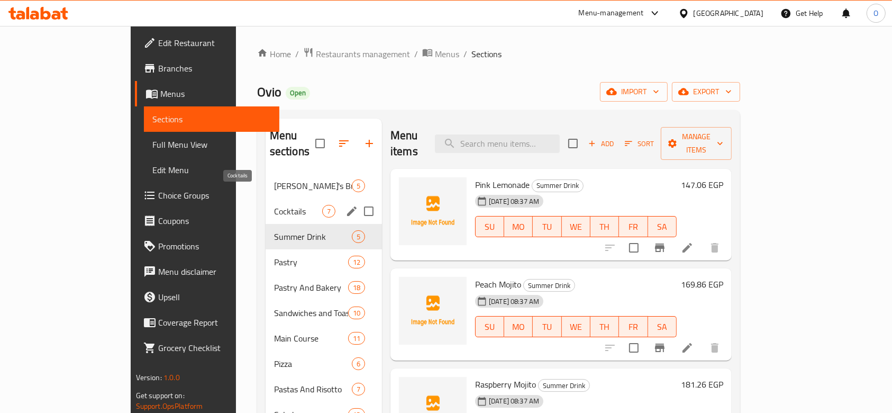
click at [274, 205] on span "Cocktails" at bounding box center [298, 211] width 48 height 13
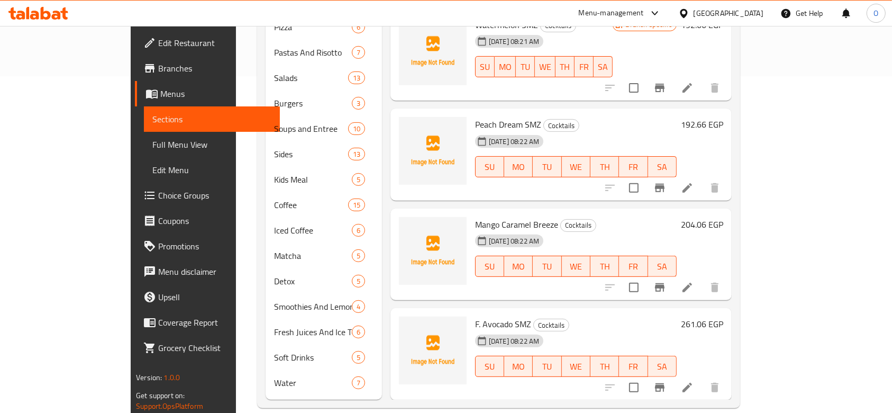
scroll to position [45, 0]
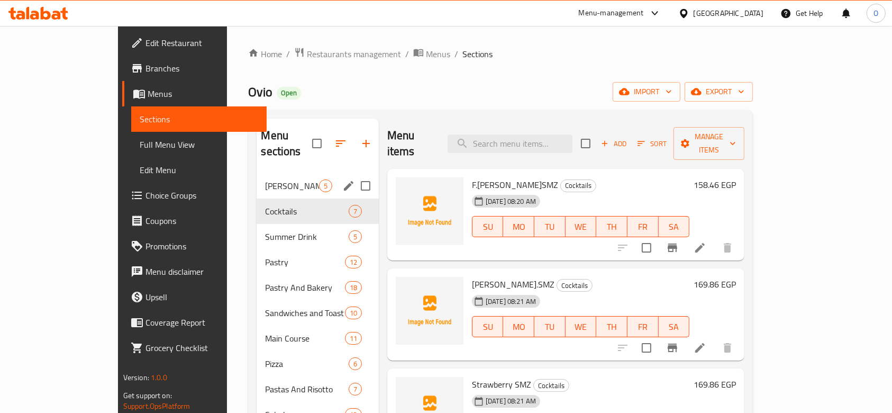
click at [257, 178] on div "[PERSON_NAME]'s Breakfast 5" at bounding box center [318, 185] width 122 height 25
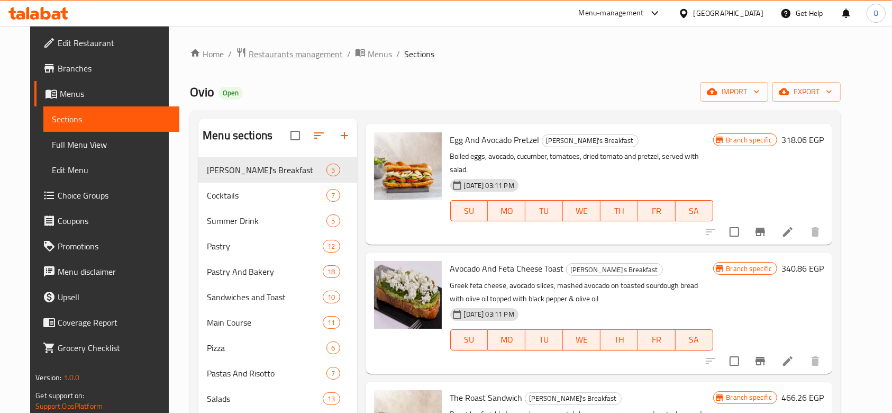
click at [249, 55] on span "Restaurants management" at bounding box center [296, 54] width 94 height 13
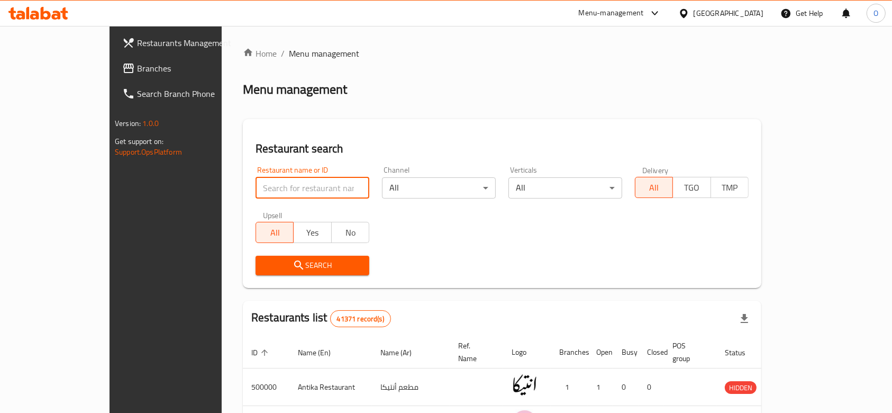
click at [274, 190] on input "search" at bounding box center [312, 187] width 114 height 21
paste input "686997"
type input "686997"
click button "Search" at bounding box center [312, 265] width 114 height 20
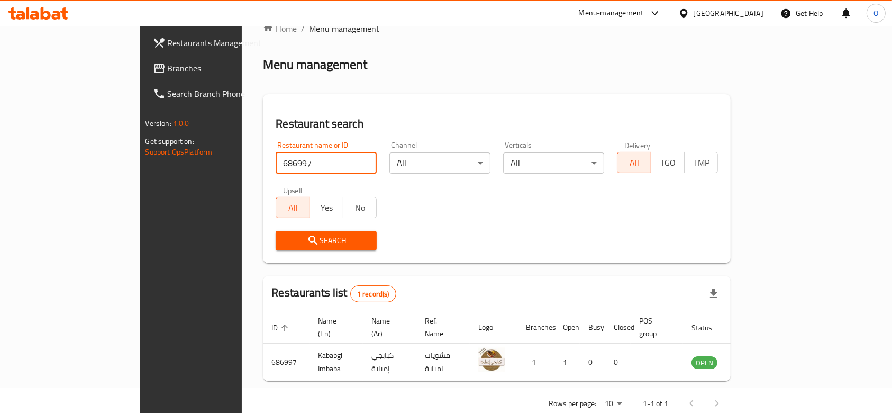
scroll to position [38, 0]
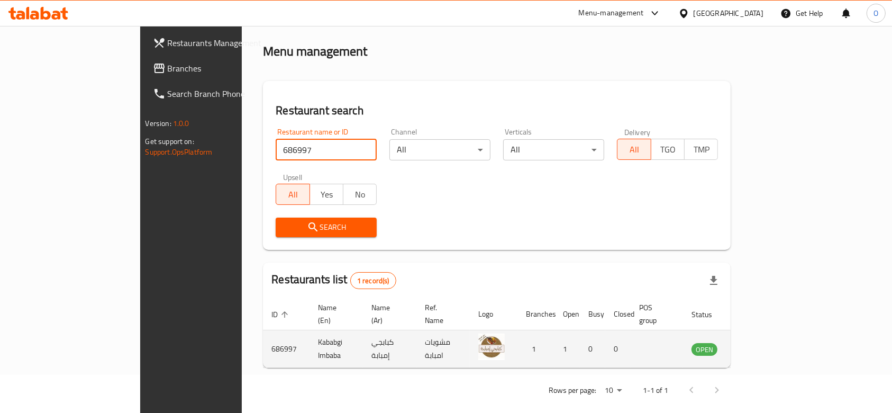
click at [760, 342] on icon "enhanced table" at bounding box center [753, 348] width 13 height 13
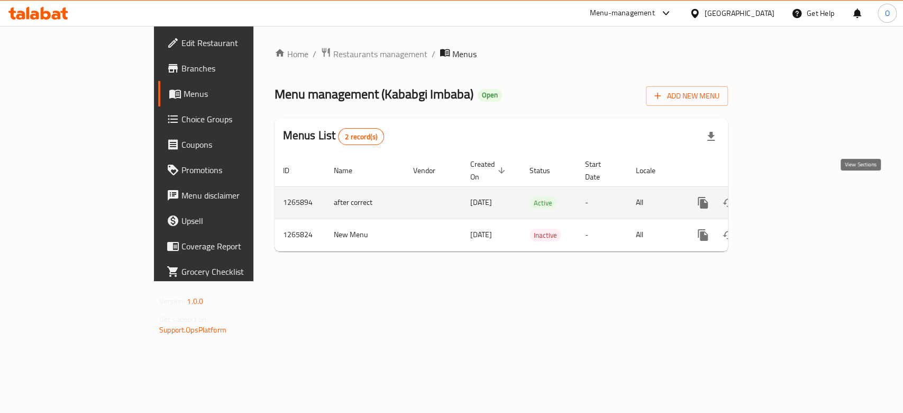
click at [786, 196] on icon "enhanced table" at bounding box center [779, 202] width 13 height 13
